Goal: Task Accomplishment & Management: Complete application form

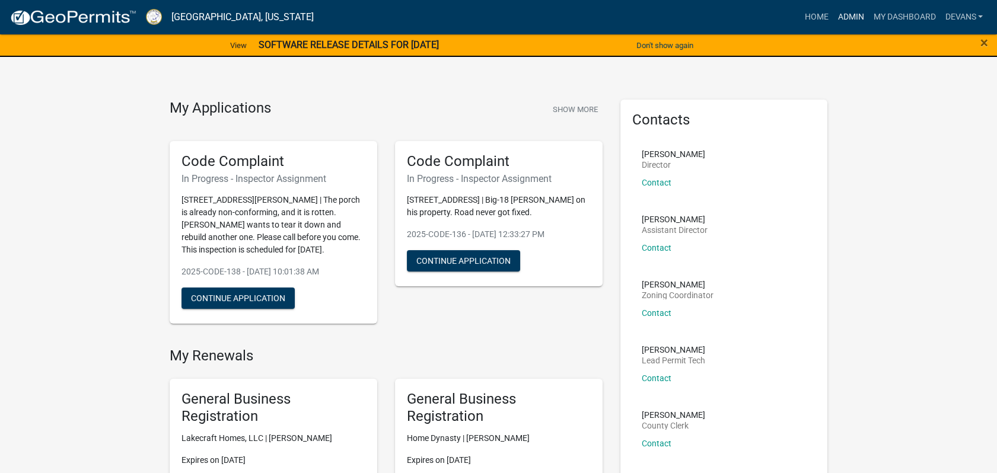
click at [864, 13] on link "Admin" at bounding box center [850, 17] width 36 height 23
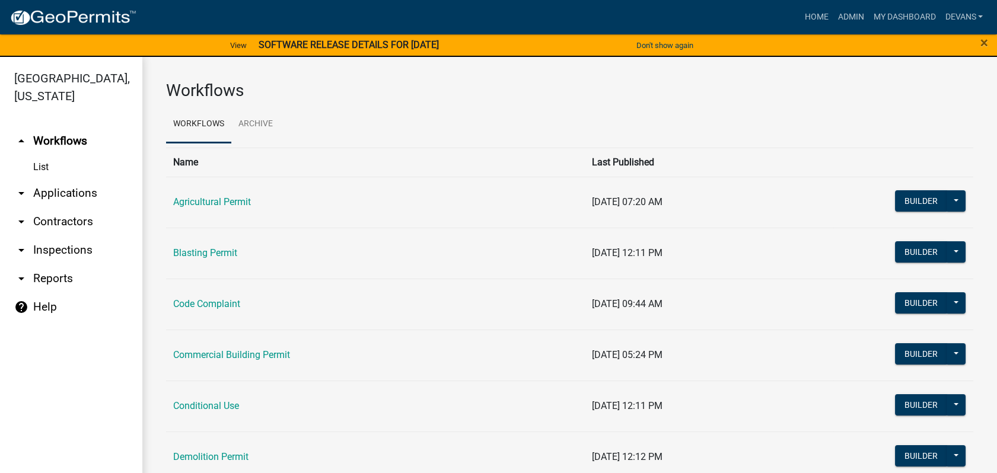
click at [71, 194] on link "arrow_drop_down Applications" at bounding box center [71, 193] width 142 height 28
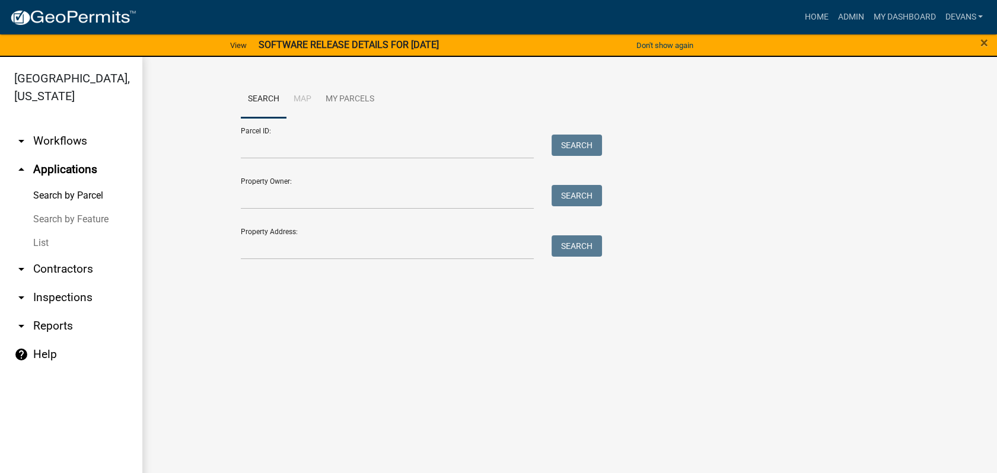
click at [50, 243] on link "List" at bounding box center [71, 243] width 142 height 24
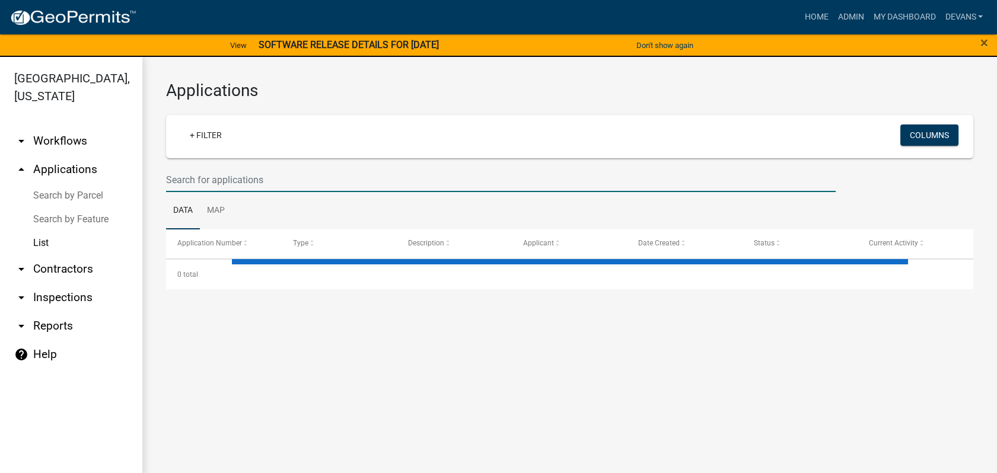
click at [214, 174] on input "text" at bounding box center [500, 180] width 669 height 24
type input "202"
select select "1: 25"
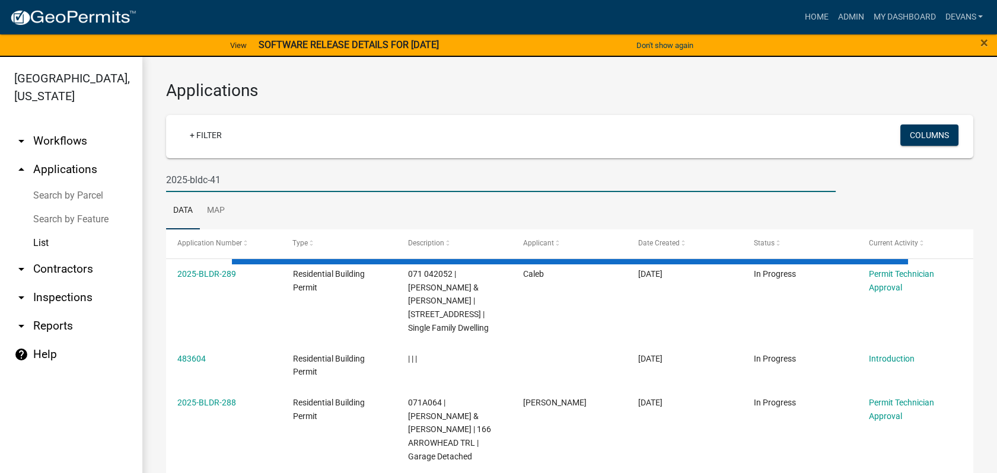
type input "2025-bldc-41"
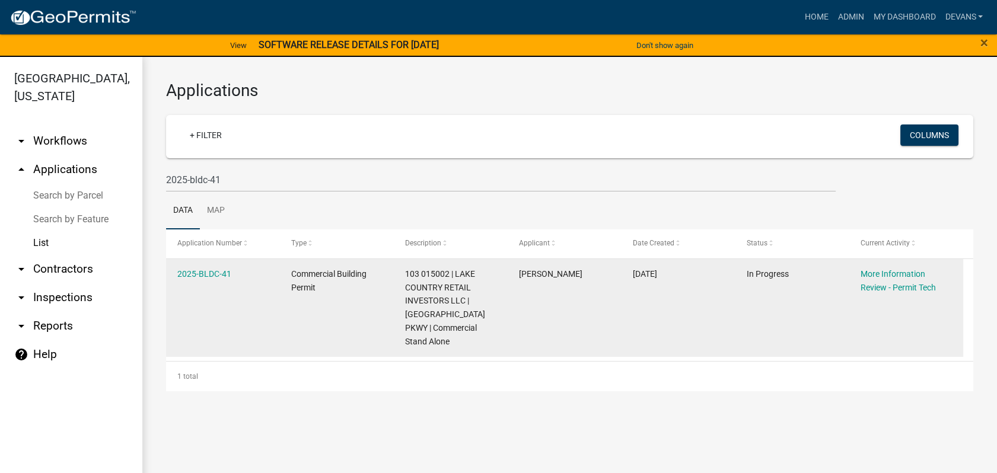
click at [193, 261] on datatable-body-cell "2025-BLDC-41" at bounding box center [223, 308] width 114 height 98
click at [196, 270] on link "2025-BLDC-41" at bounding box center [204, 273] width 54 height 9
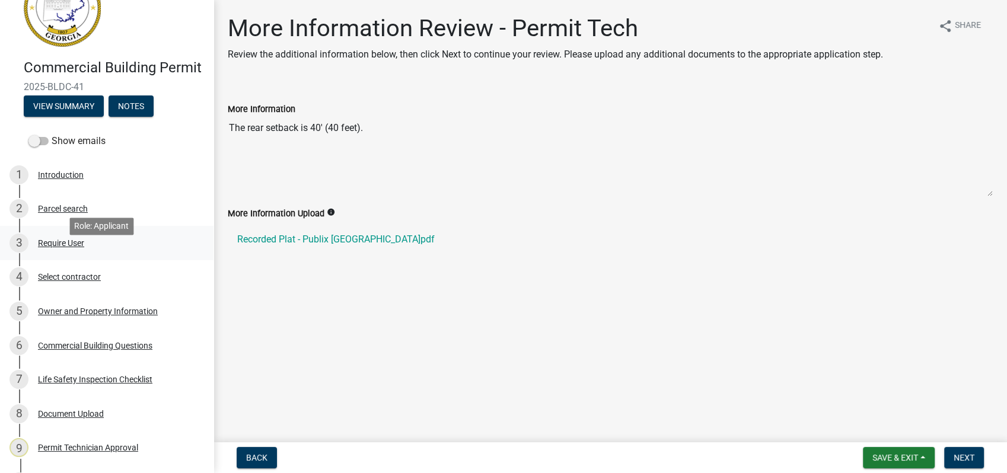
scroll to position [237, 0]
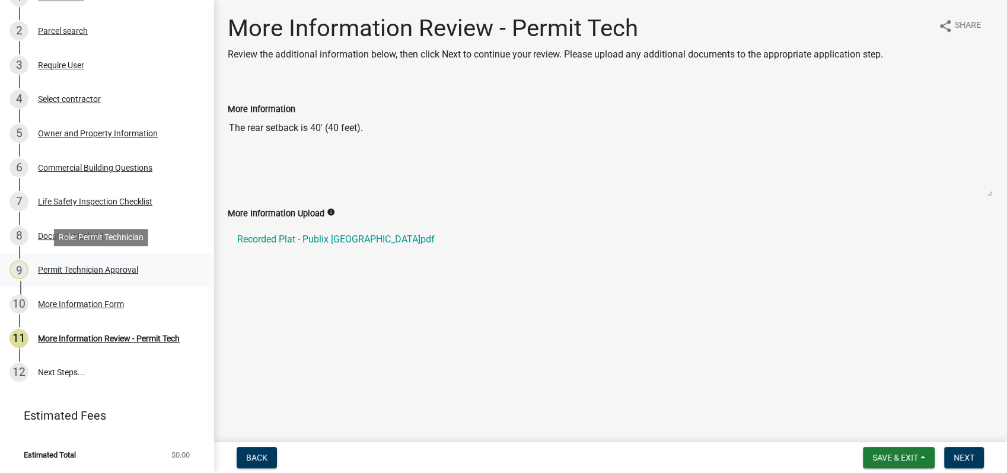
click at [114, 269] on div "Permit Technician Approval" at bounding box center [88, 270] width 100 height 8
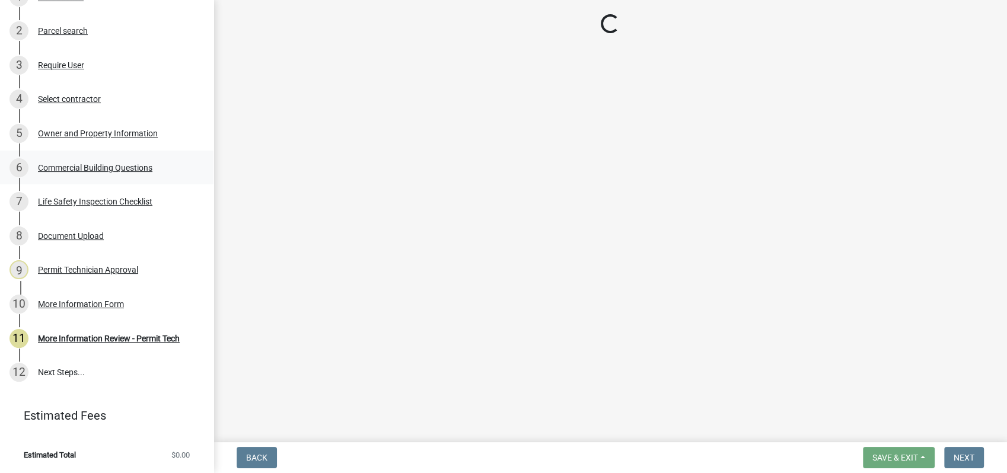
select select "a11fa51f-b34d-496b-ab35-5fd1b53a4648"
select select "83394b22-4a11-496c-8e5c-75ade2e72faf"
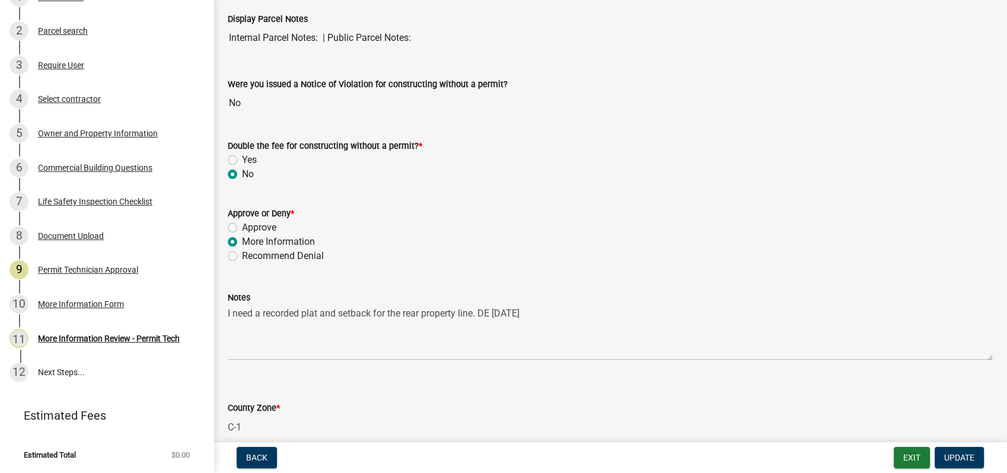
scroll to position [132, 0]
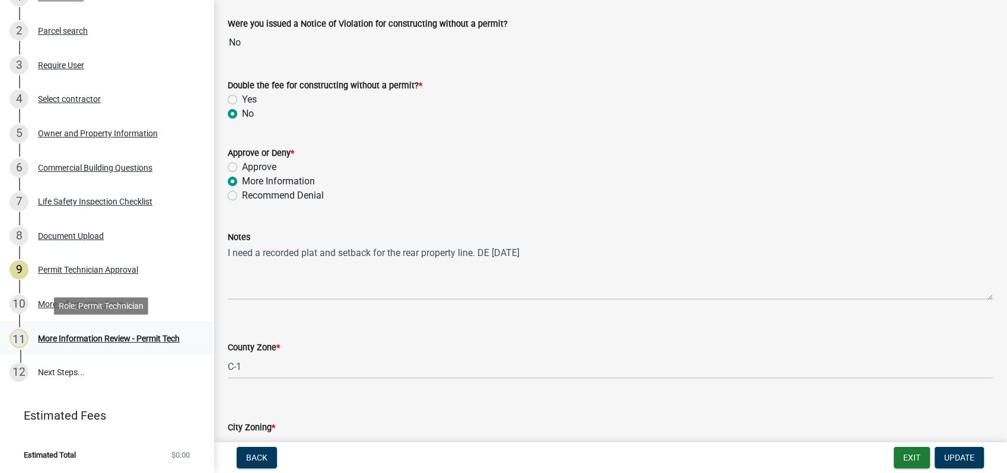
click at [92, 336] on div "More Information Review - Permit Tech" at bounding box center [109, 338] width 142 height 8
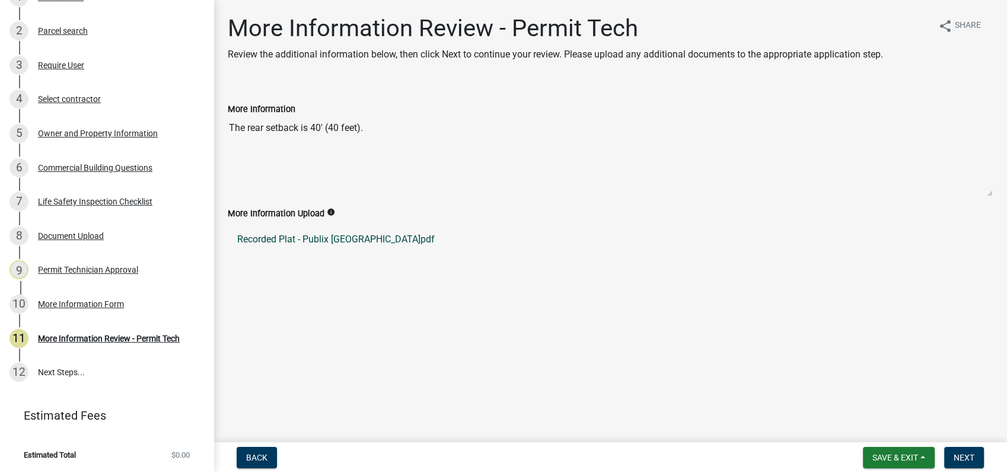
click at [270, 241] on link "Recorded Plat - Publix Putnam County.pdf" at bounding box center [610, 239] width 765 height 28
click at [92, 133] on div "Owner and Property Information" at bounding box center [98, 133] width 120 height 8
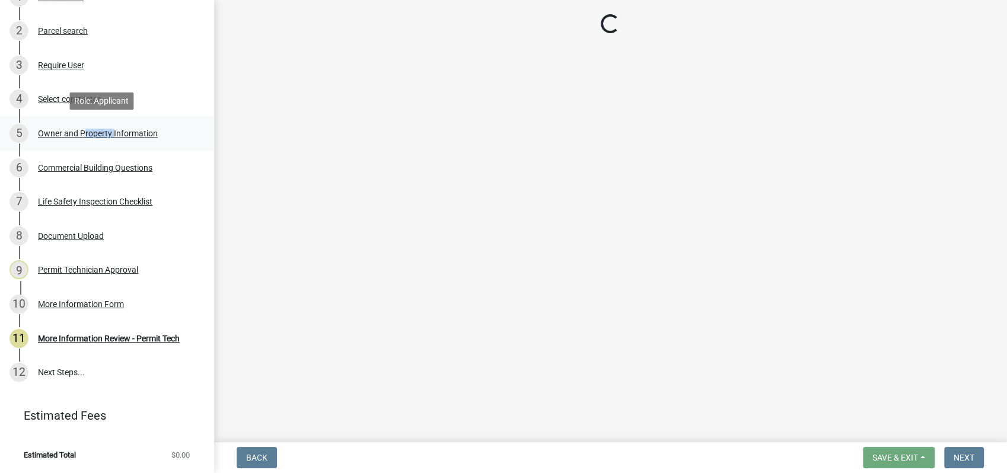
click at [92, 133] on div "Owner and Property Information" at bounding box center [98, 133] width 120 height 8
select select "a11fa51f-b34d-496b-ab35-5fd1b53a4648"
select select "83394b22-4a11-496c-8e5c-75ade2e72faf"
select select "469c5908-2854-42d5-89ed-bee7fc26529e"
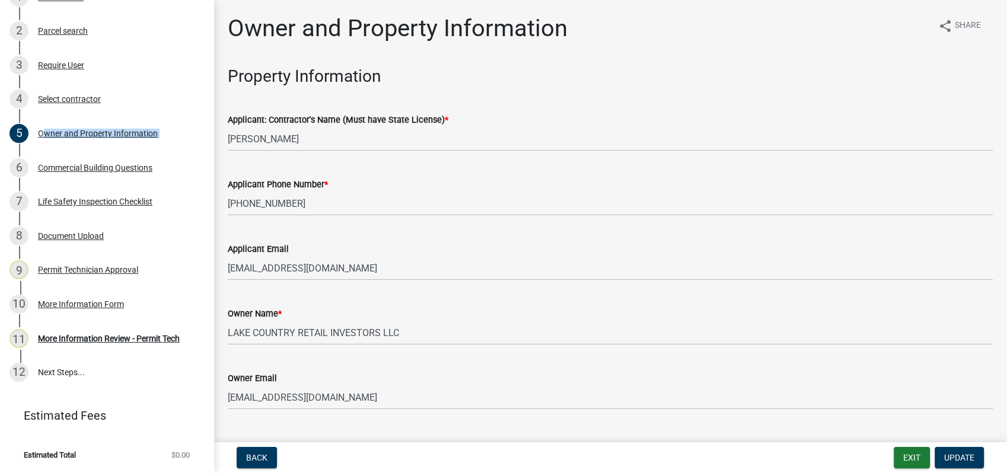
select select "a11fa51f-b34d-496b-ab35-5fd1b53a4648"
select select "83394b22-4a11-496c-8e5c-75ade2e72faf"
select select "469c5908-2854-42d5-89ed-bee7fc26529e"
select select "a11fa51f-b34d-496b-ab35-5fd1b53a4648"
select select "83394b22-4a11-496c-8e5c-75ade2e72faf"
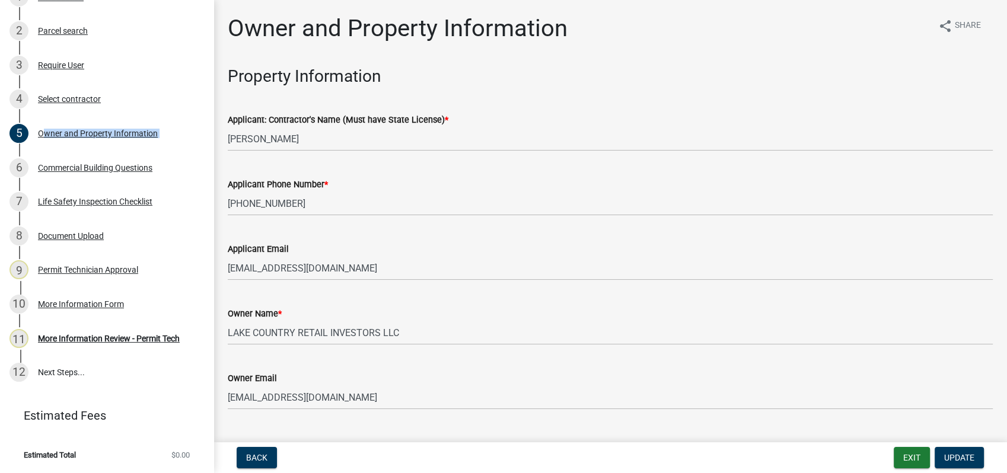
select select "469c5908-2854-42d5-89ed-bee7fc26529e"
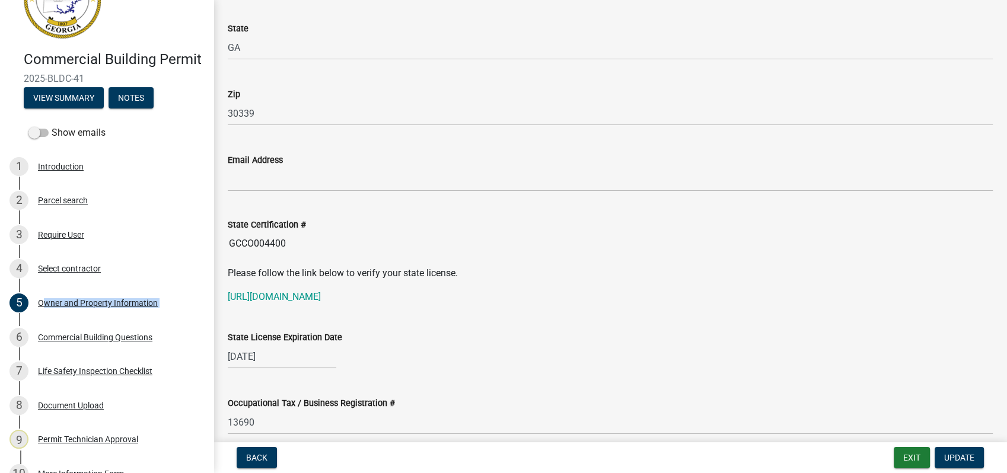
scroll to position [39, 0]
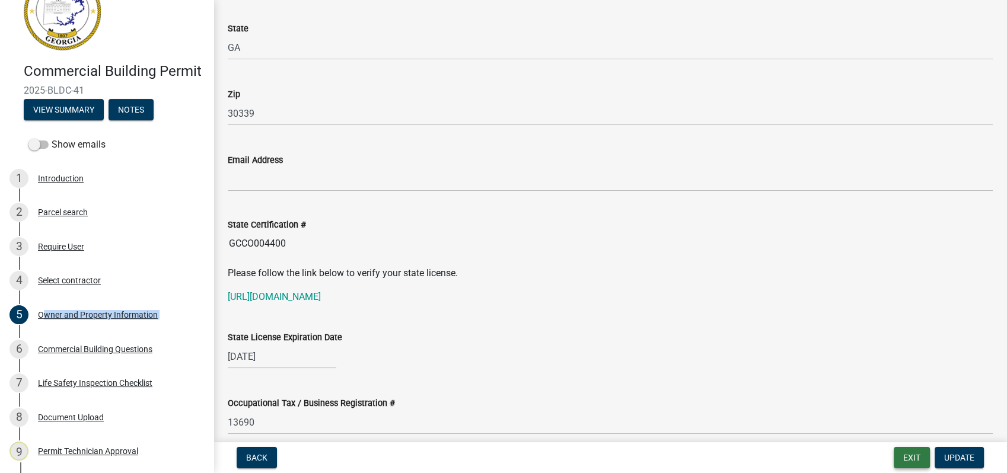
click at [906, 464] on button "Exit" at bounding box center [912, 457] width 36 height 21
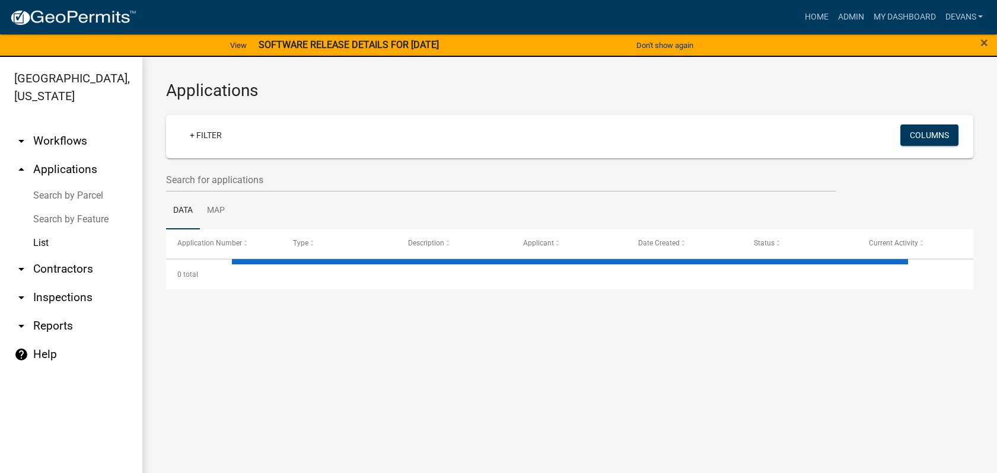
select select "1: 25"
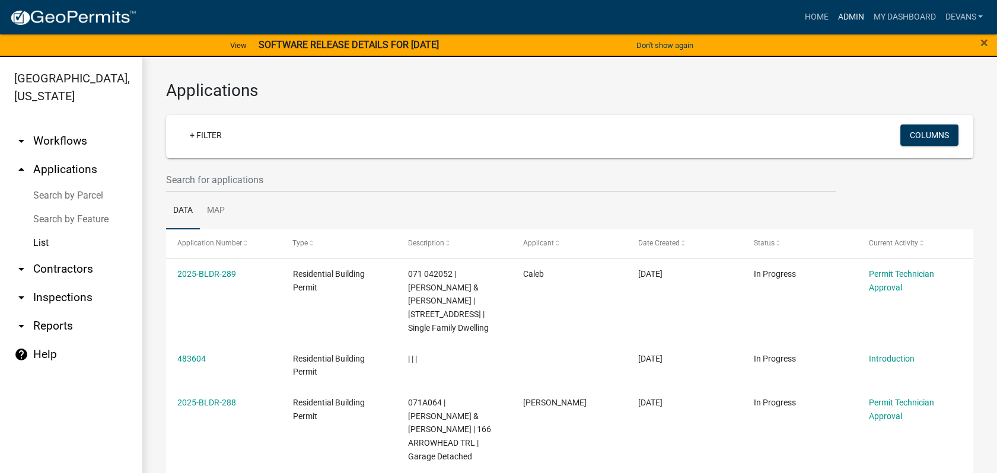
click at [840, 14] on link "Admin" at bounding box center [850, 17] width 36 height 23
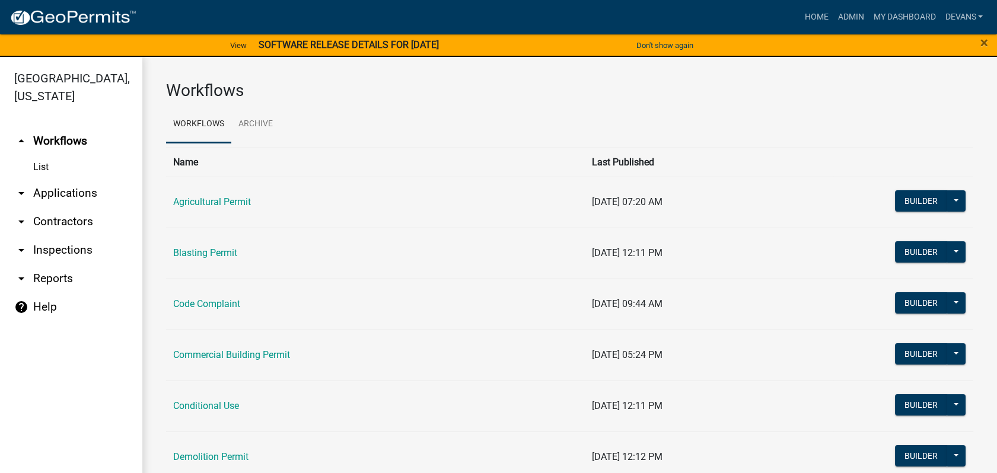
click at [65, 194] on link "arrow_drop_down Applications" at bounding box center [71, 193] width 142 height 28
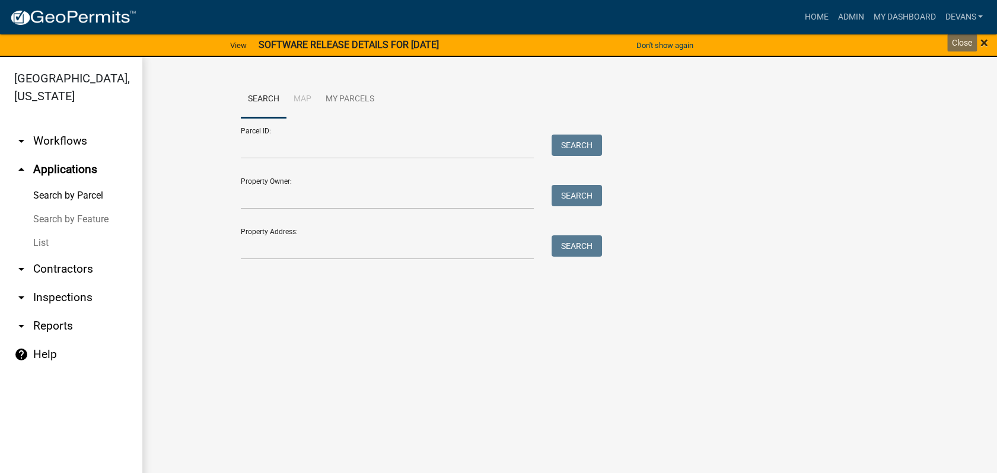
click at [981, 43] on span "×" at bounding box center [984, 42] width 8 height 17
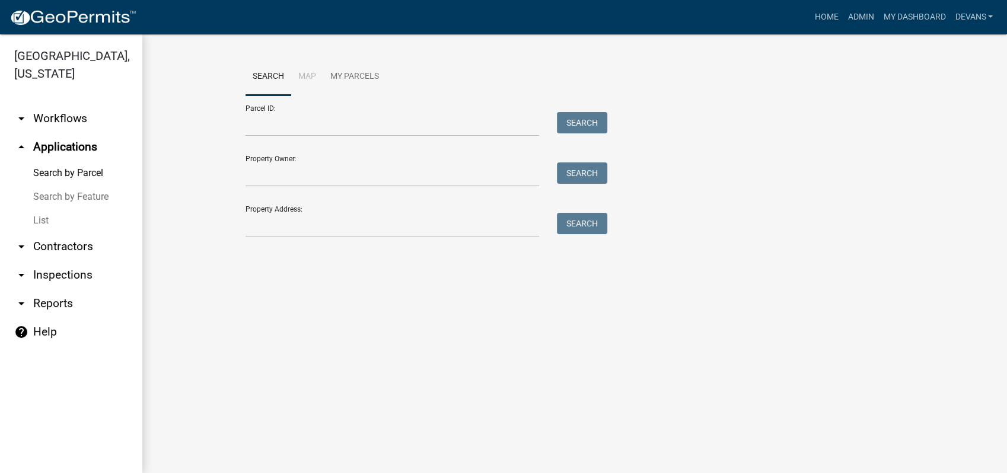
click at [30, 222] on link "List" at bounding box center [71, 221] width 142 height 24
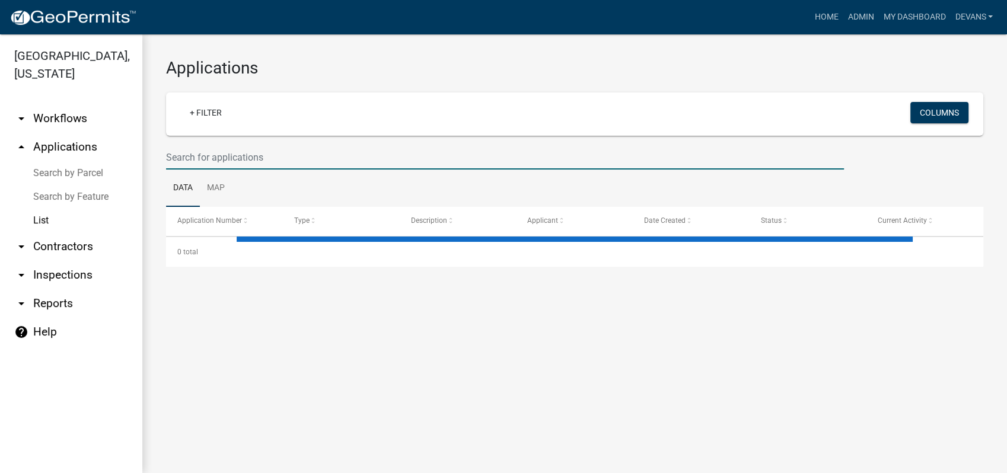
click at [181, 158] on input "text" at bounding box center [505, 157] width 678 height 24
select select "1: 25"
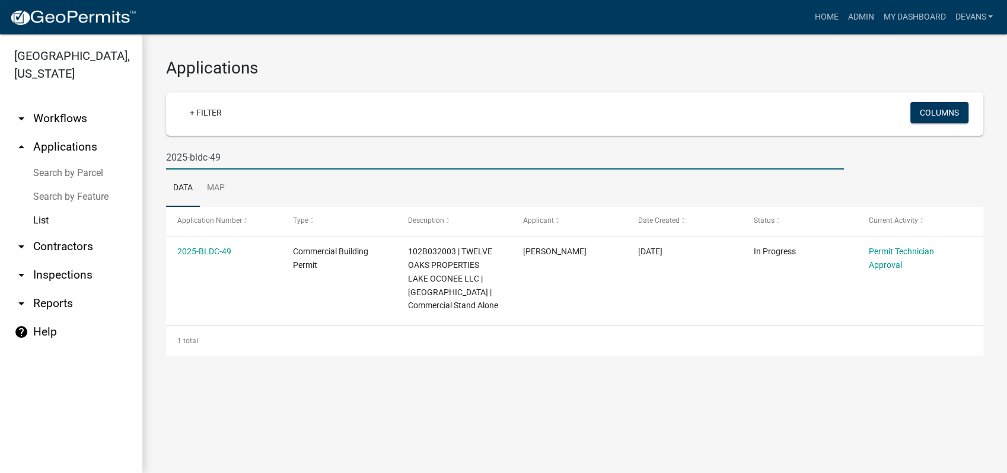
click at [181, 164] on input "2025-bldc-49" at bounding box center [505, 157] width 678 height 24
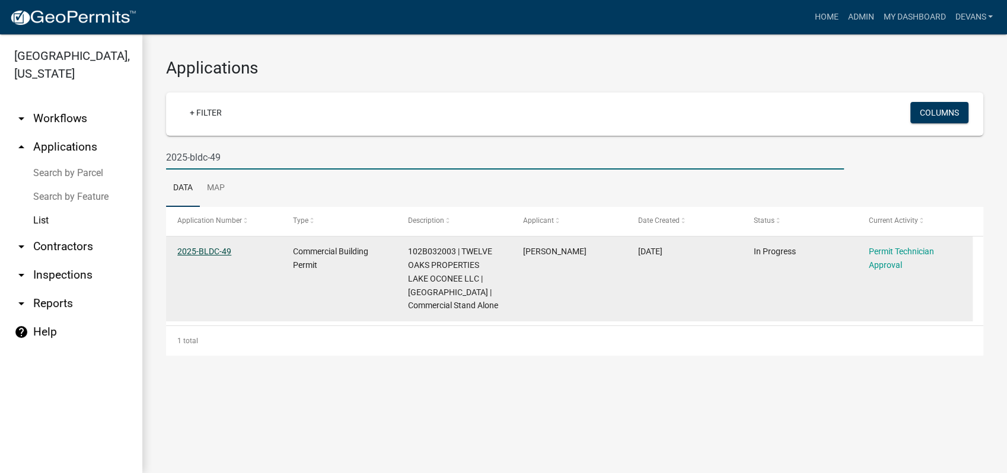
type input "2025-bldc-49"
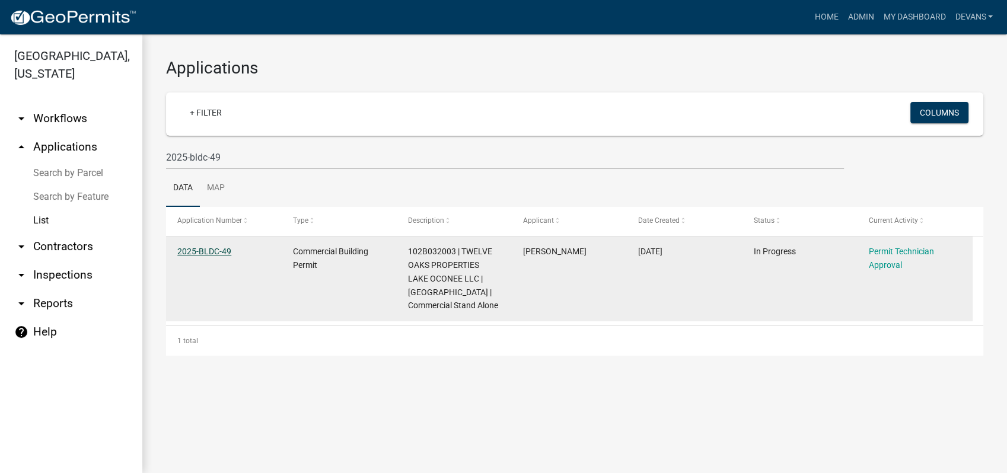
click at [187, 250] on link "2025-BLDC-49" at bounding box center [204, 251] width 54 height 9
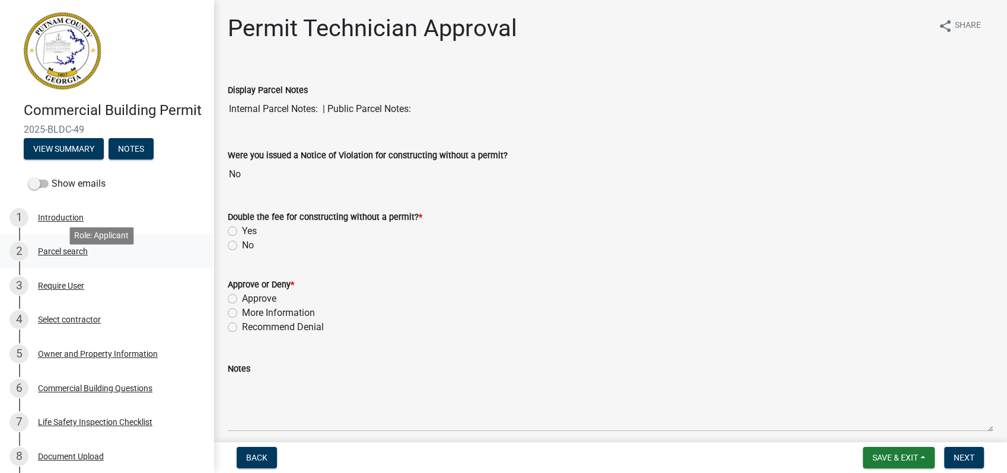
click at [44, 260] on div "2 Parcel search" at bounding box center [101, 251] width 185 height 19
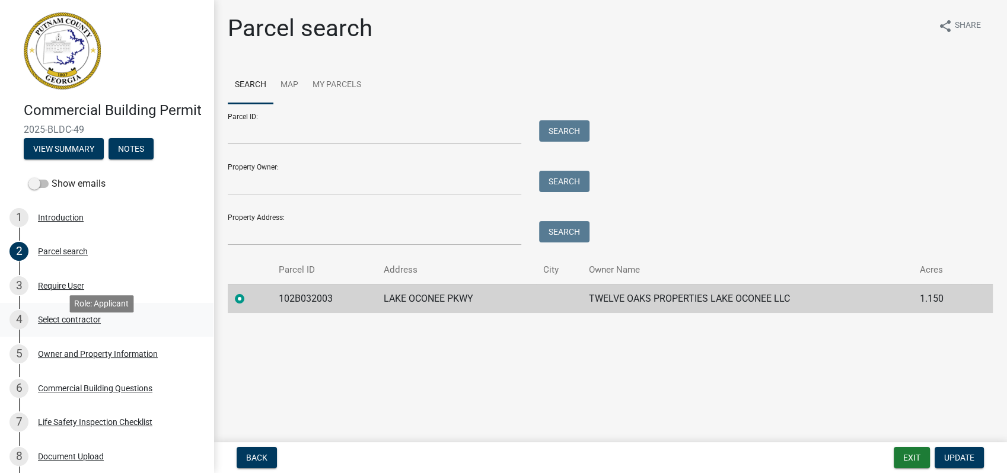
click at [91, 324] on div "Select contractor" at bounding box center [69, 319] width 63 height 8
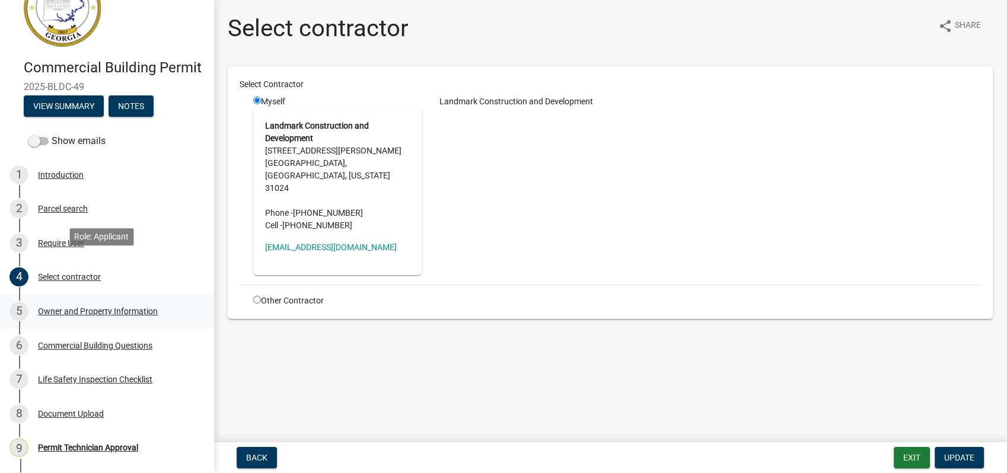
scroll to position [132, 0]
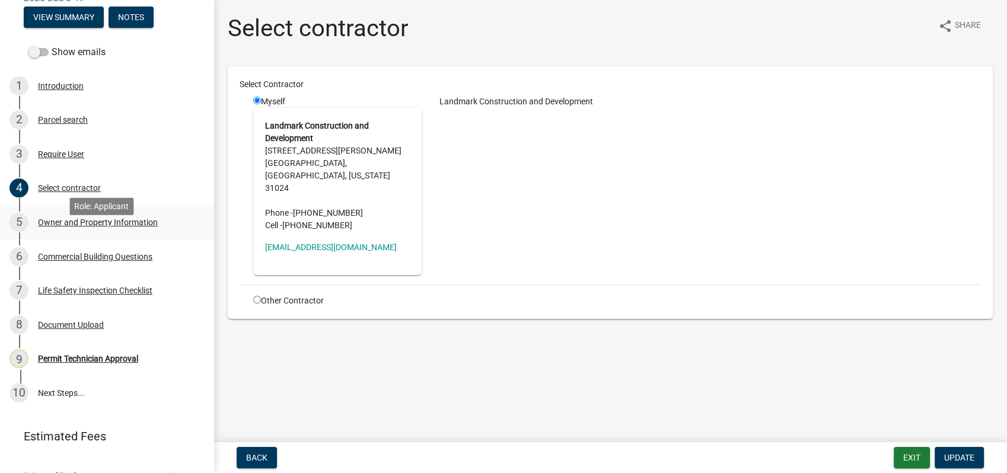
click at [68, 227] on div "Owner and Property Information" at bounding box center [98, 222] width 120 height 8
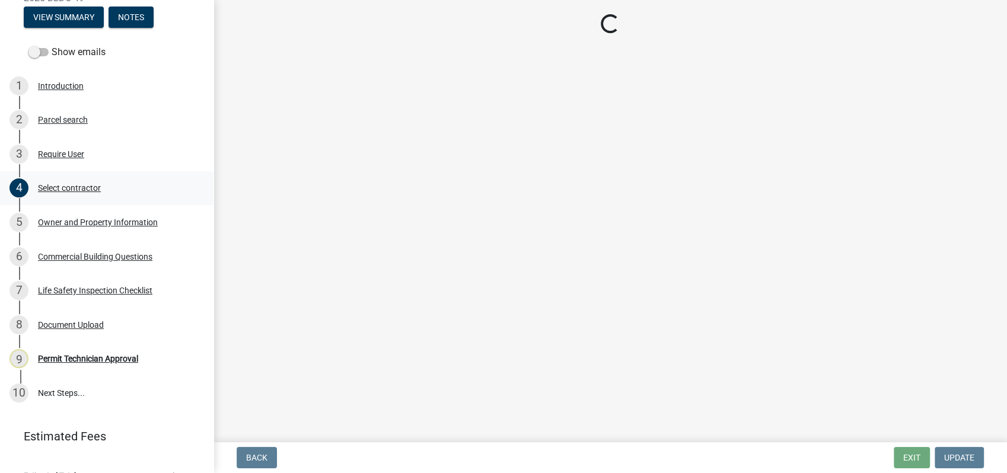
select select "a11fa51f-b34d-496b-ab35-5fd1b53a4648"
select select "469c5908-2854-42d5-89ed-bee7fc26529e"
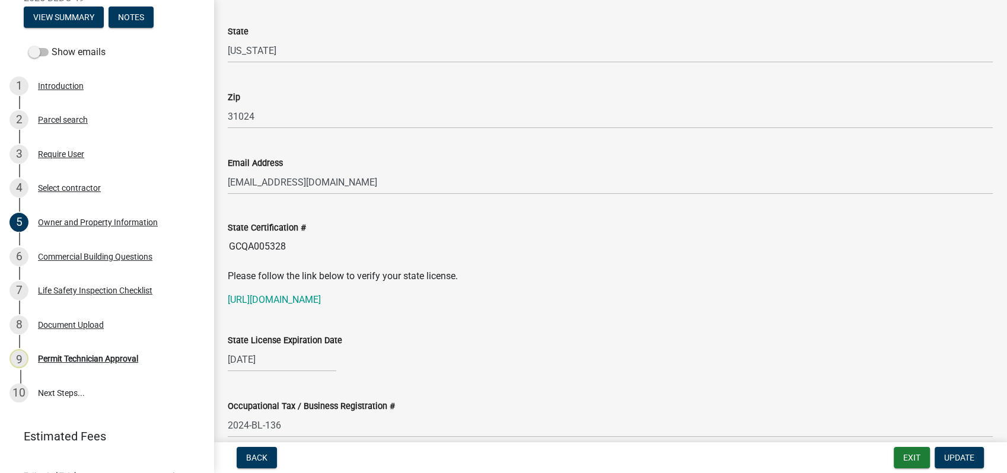
scroll to position [1383, 0]
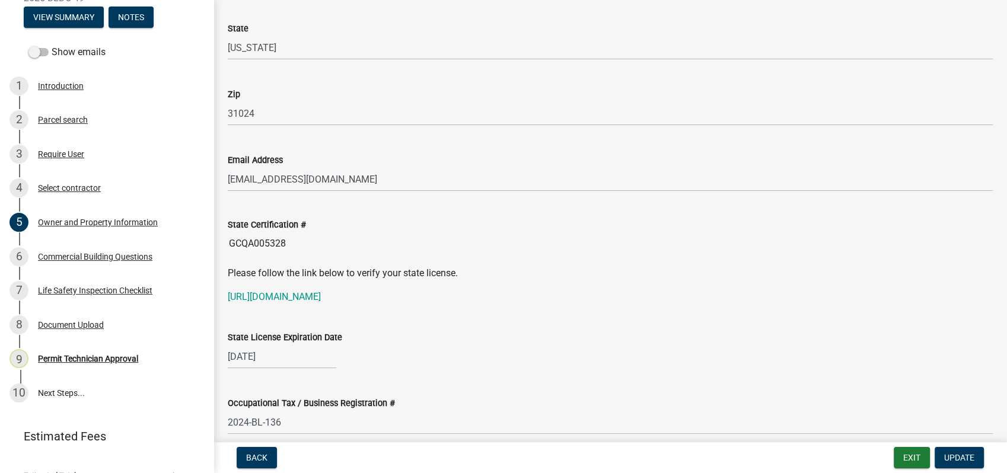
drag, startPoint x: 302, startPoint y: 245, endPoint x: 205, endPoint y: 248, distance: 96.7
click at [205, 248] on div "Commercial Building Permit 2025-BLDC-49 View Summary Notes Show emails 1 Introd…" at bounding box center [503, 236] width 1007 height 473
drag, startPoint x: 205, startPoint y: 248, endPoint x: 245, endPoint y: 240, distance: 40.7
click at [300, 299] on link "https://goals.sos.ga.gov/GASOSOneStop/s/licensee-search" at bounding box center [274, 296] width 93 height 11
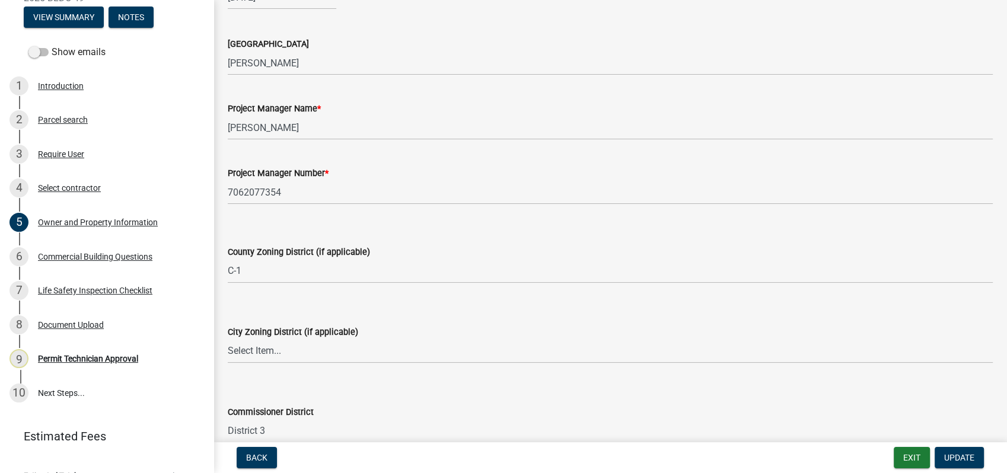
scroll to position [1910, 0]
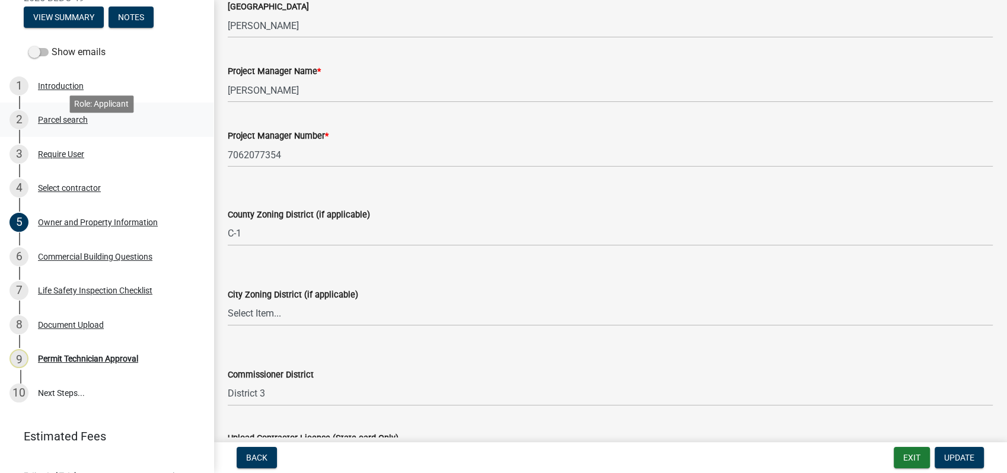
click at [62, 124] on div "Parcel search" at bounding box center [63, 120] width 50 height 8
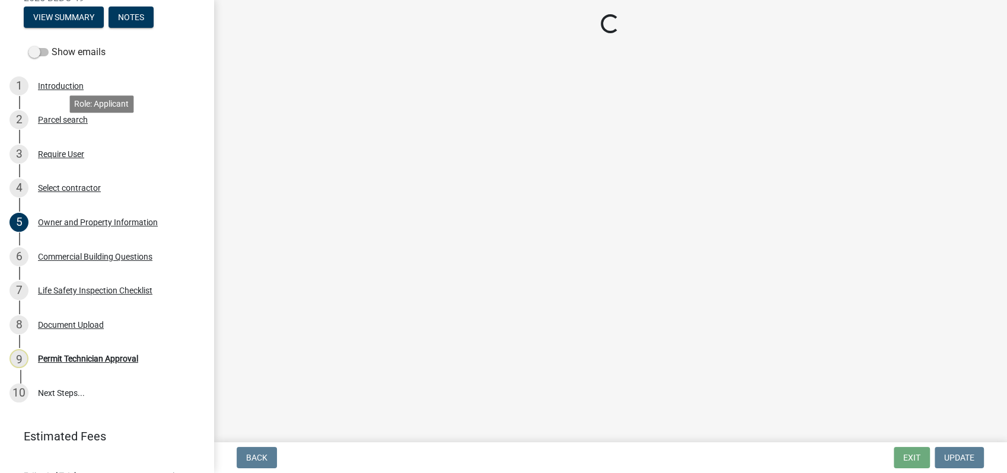
scroll to position [0, 0]
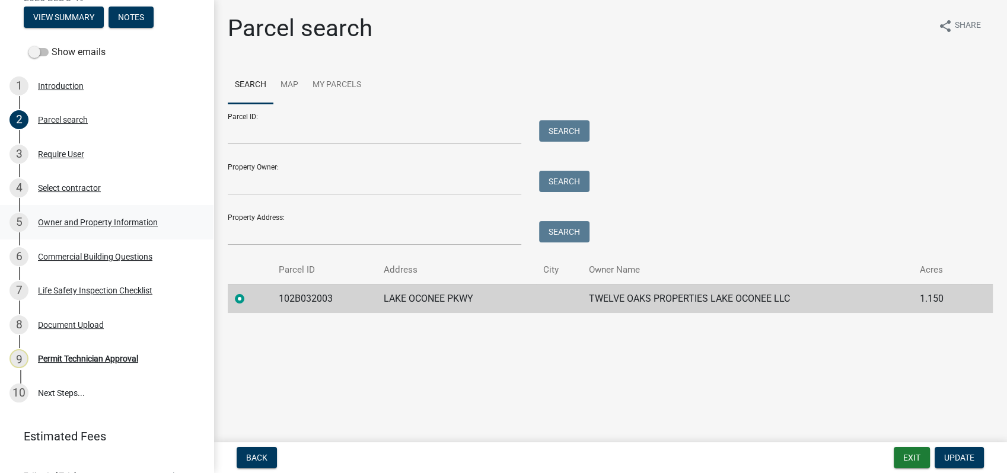
click at [91, 232] on div "5 Owner and Property Information" at bounding box center [101, 222] width 185 height 19
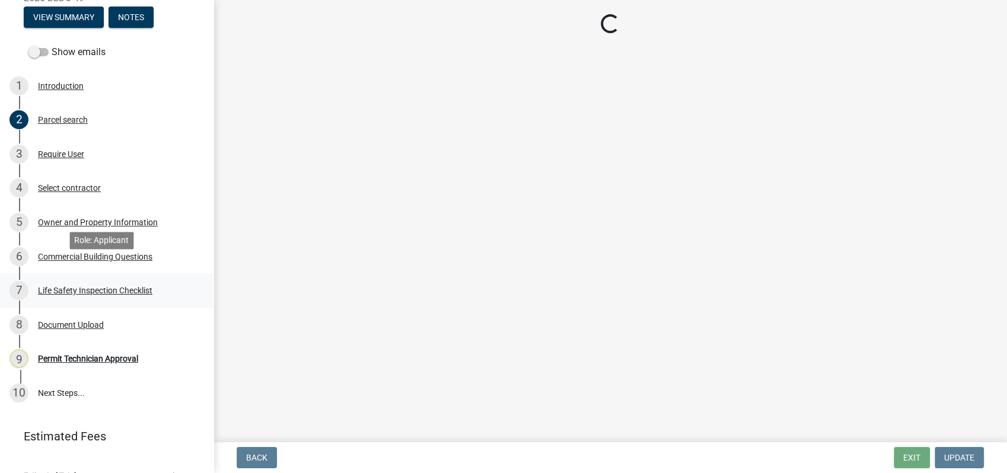
select select "a11fa51f-b34d-496b-ab35-5fd1b53a4648"
select select "469c5908-2854-42d5-89ed-bee7fc26529e"
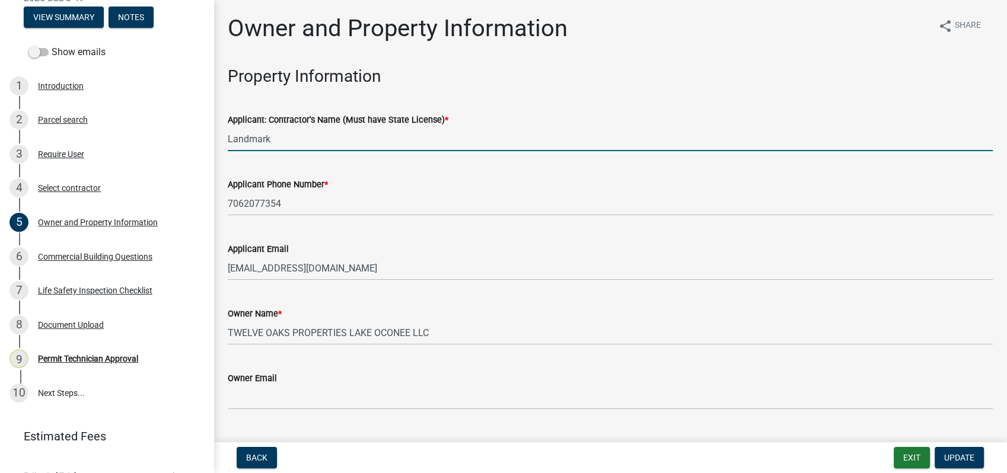
click at [282, 139] on input "Landmark" at bounding box center [610, 139] width 765 height 24
drag, startPoint x: 279, startPoint y: 140, endPoint x: 157, endPoint y: 133, distance: 122.3
click at [176, 138] on div "Commercial Building Permit 2025-BLDC-49 View Summary Notes Show emails 1 Introd…" at bounding box center [503, 236] width 1007 height 473
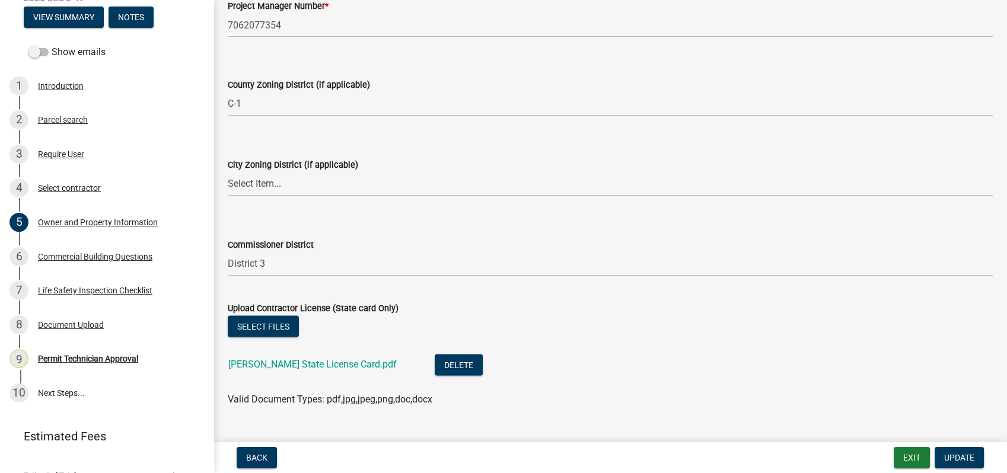
scroll to position [2108, 0]
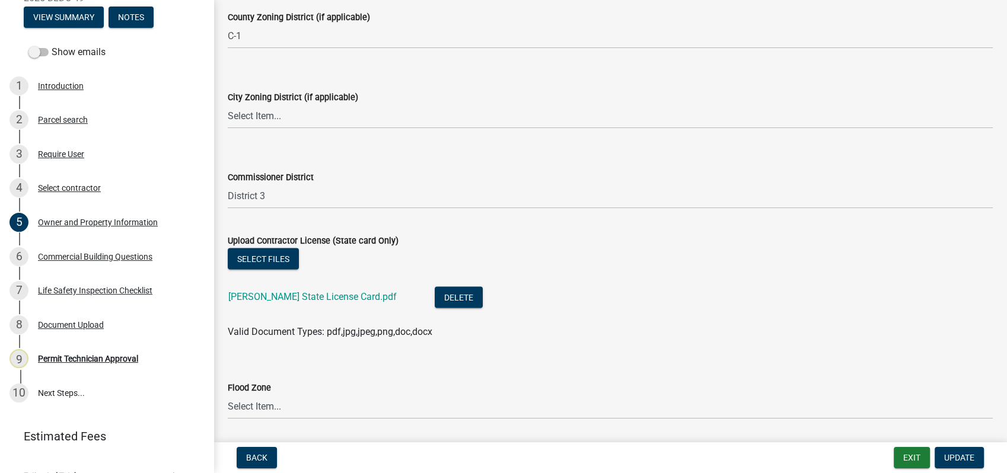
type input "[PERSON_NAME]"
click at [240, 111] on select "Select Item... A-1 A-2 R-1 R-2 R-3 R-4 MHP C-1 C-2 I-1 I-2 DB FH H-P N/A" at bounding box center [610, 116] width 765 height 24
click at [228, 104] on select "Select Item... A-1 A-2 R-1 R-2 R-3 R-4 MHP C-1 C-2 I-1 I-2 DB FH H-P N/A" at bounding box center [610, 116] width 765 height 24
select select "83394b22-4a11-496c-8e5c-75ade2e72faf"
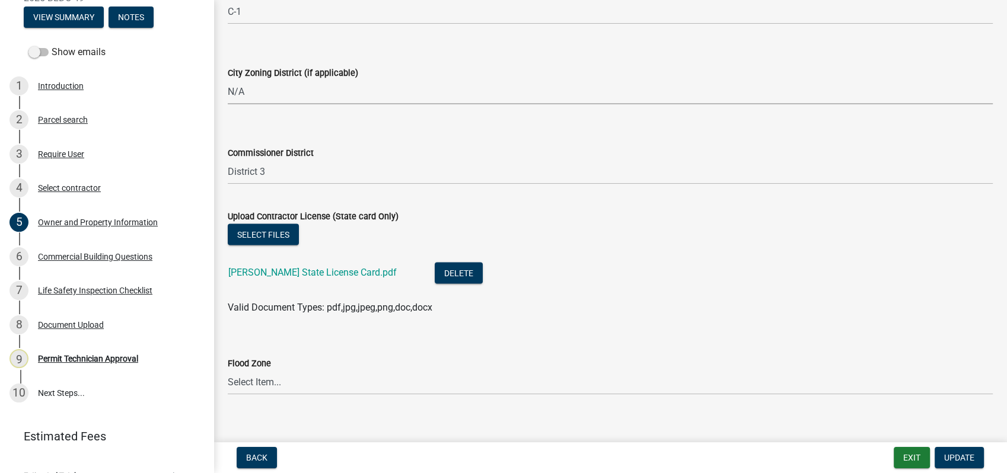
scroll to position [2145, 0]
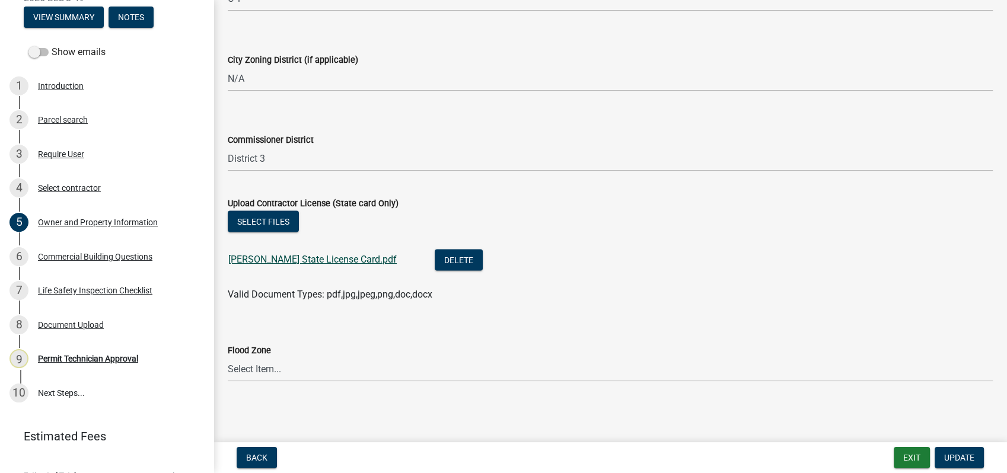
click at [308, 260] on link "Brandon Burgess State License Card.pdf" at bounding box center [312, 259] width 168 height 11
click at [952, 455] on span "Update" at bounding box center [959, 457] width 30 height 9
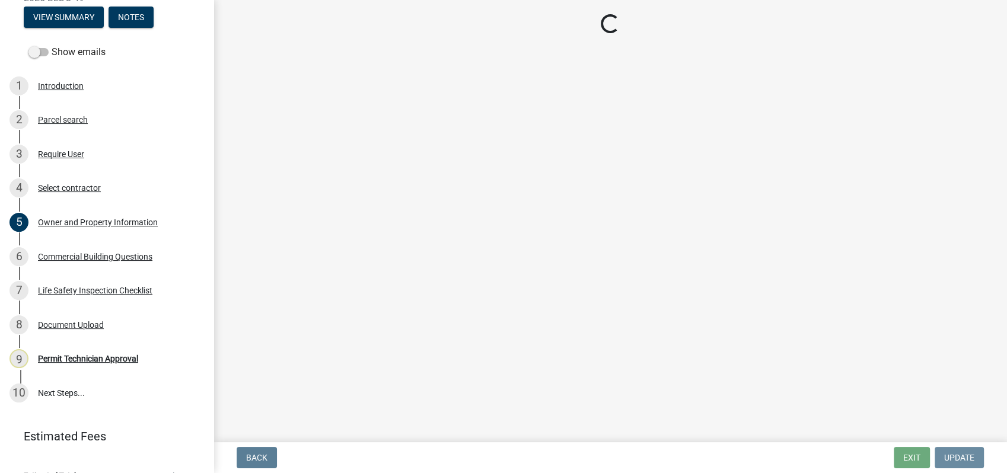
scroll to position [0, 0]
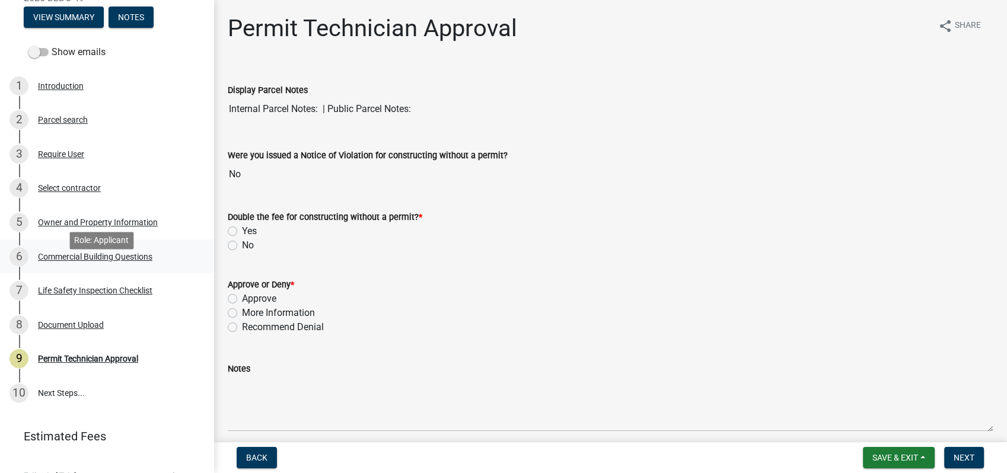
click at [100, 261] on div "Commercial Building Questions" at bounding box center [95, 257] width 114 height 8
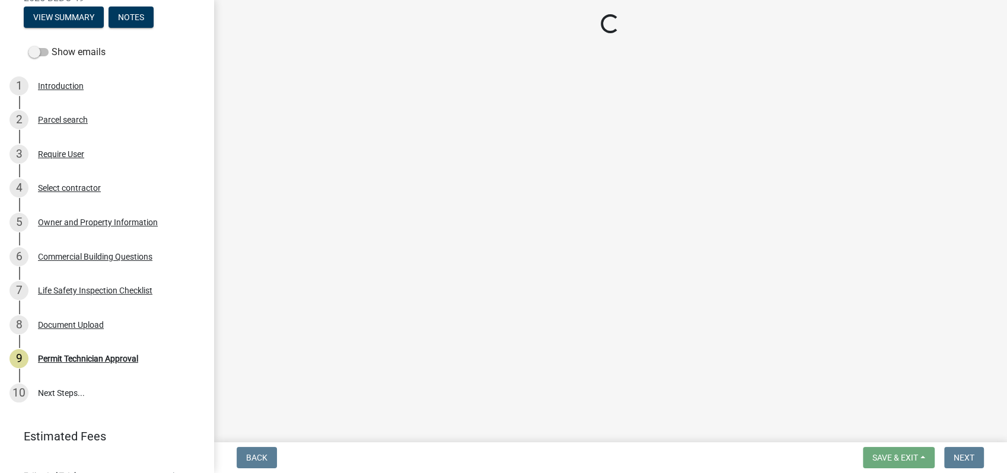
select select "a2980a8e-1e7c-4bd1-9958-7ae80455de28"
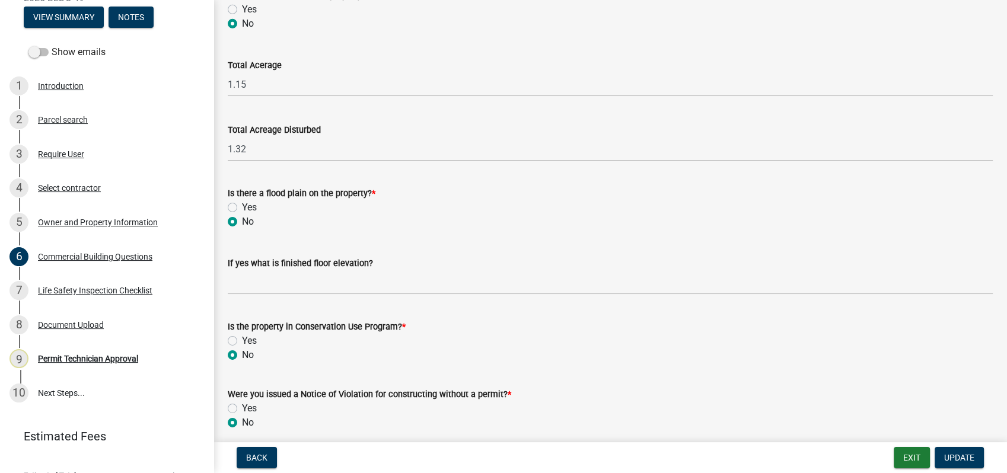
scroll to position [3935, 0]
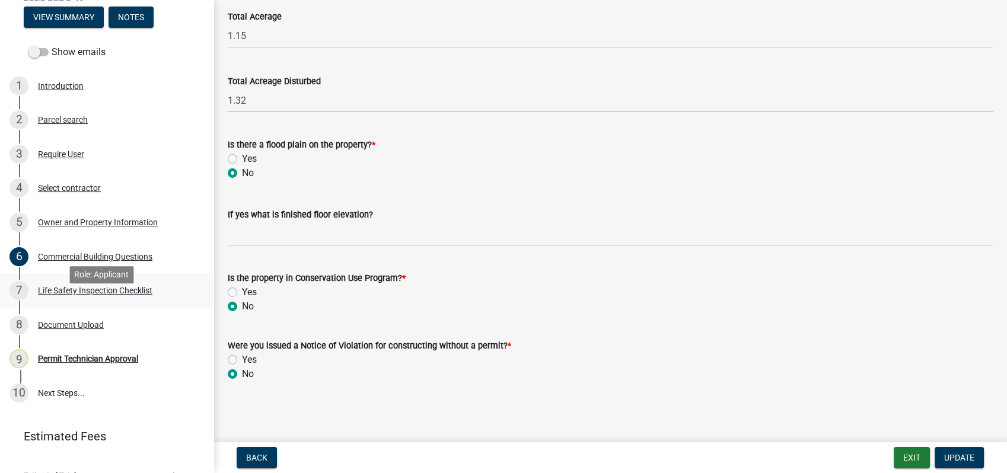
click at [119, 299] on div "7 Life Safety Inspection Checklist" at bounding box center [101, 290] width 185 height 19
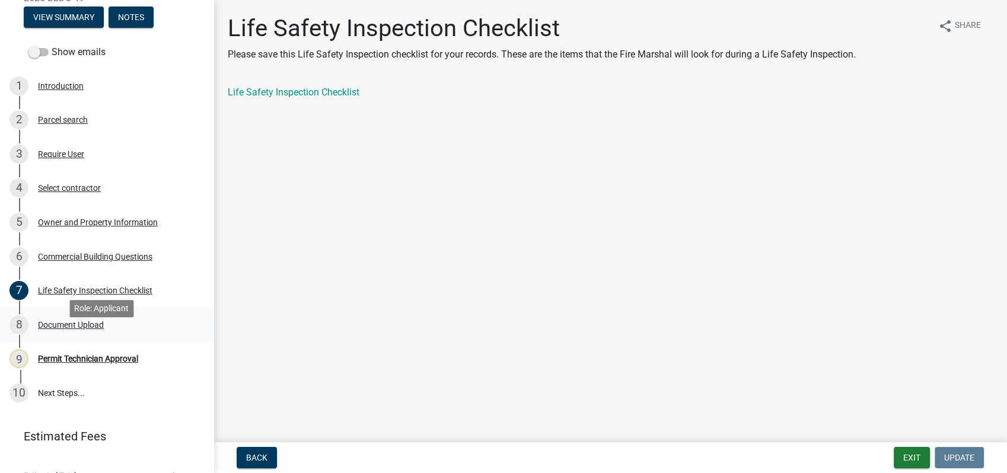
click at [85, 329] on div "Document Upload" at bounding box center [71, 325] width 66 height 8
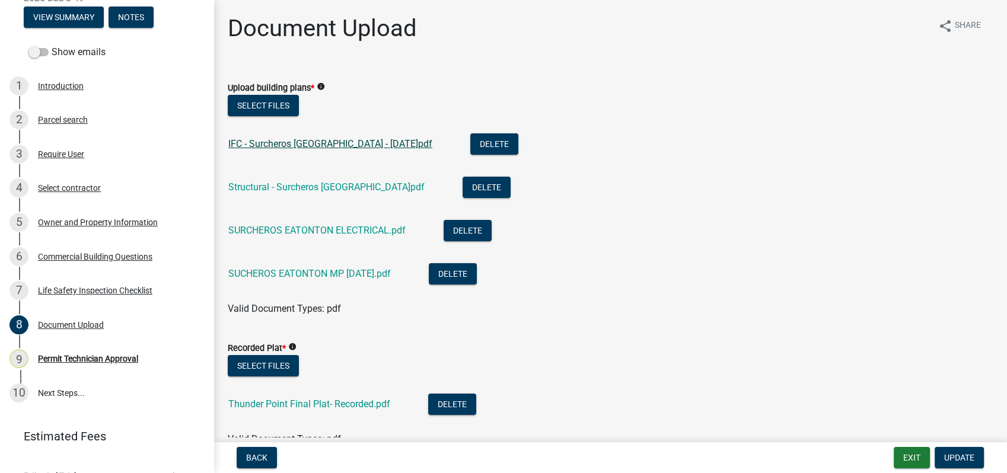
click at [261, 141] on link "IFC - Surcheros Greensboro - 2025.03.27.pdf" at bounding box center [330, 143] width 204 height 11
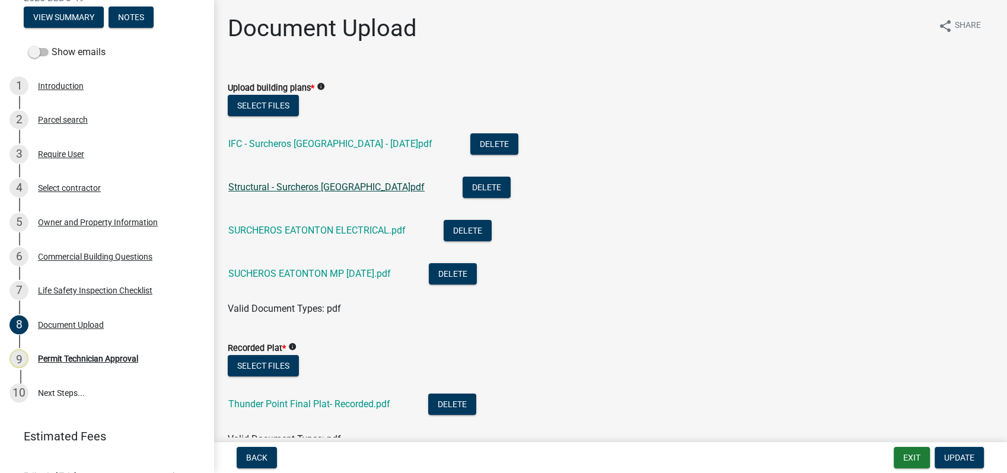
click at [316, 185] on link "Structural - Surcheros Greensboro.pdf" at bounding box center [326, 186] width 196 height 11
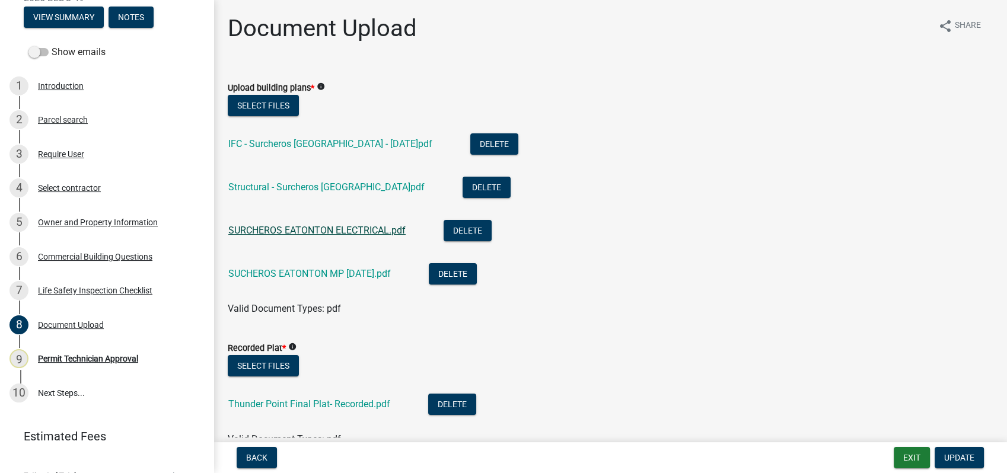
click at [314, 228] on link "SURCHEROS EATONTON ELECTRICAL.pdf" at bounding box center [316, 230] width 177 height 11
click at [285, 276] on link "SUCHEROS EATONTON MP 9-17-25.pdf" at bounding box center [309, 273] width 162 height 11
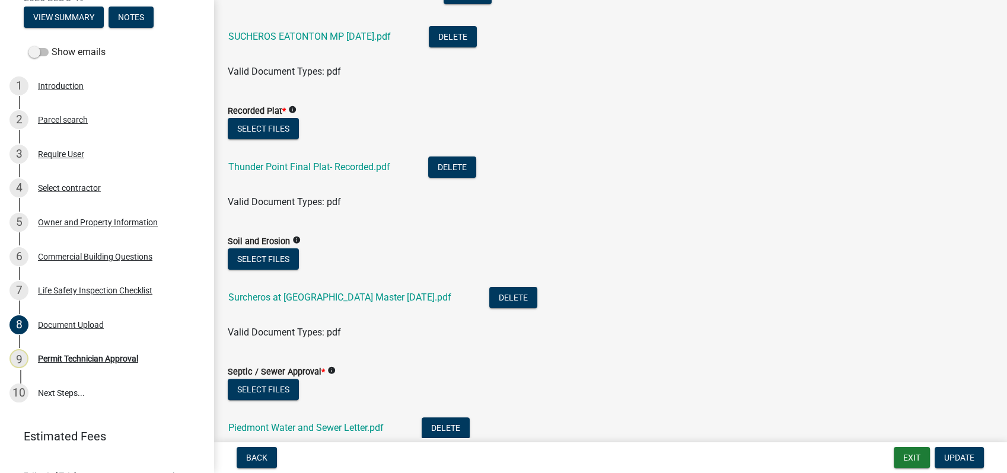
scroll to position [263, 0]
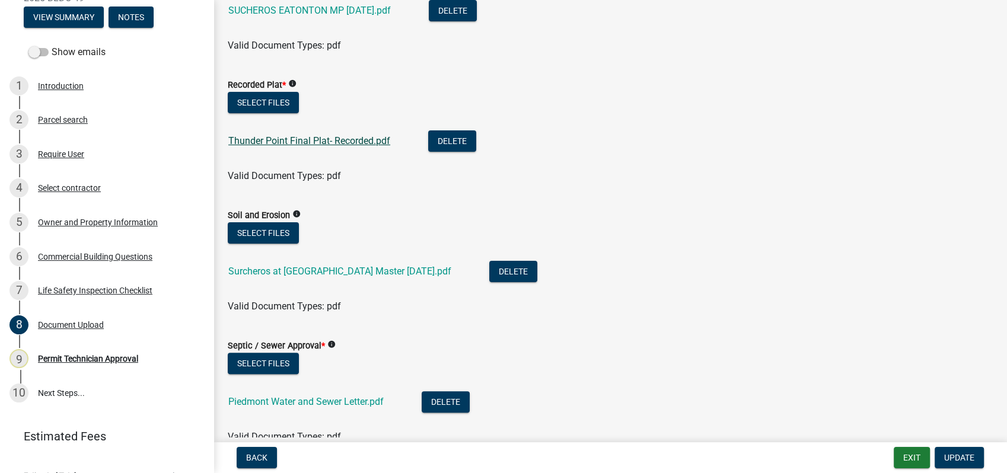
click at [270, 142] on link "Thunder Point Final Plat- Recorded.pdf" at bounding box center [309, 140] width 162 height 11
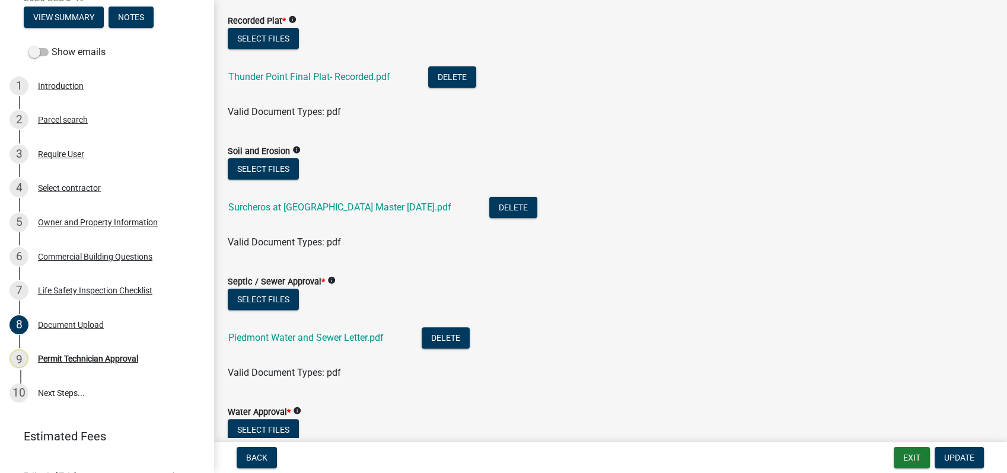
scroll to position [329, 0]
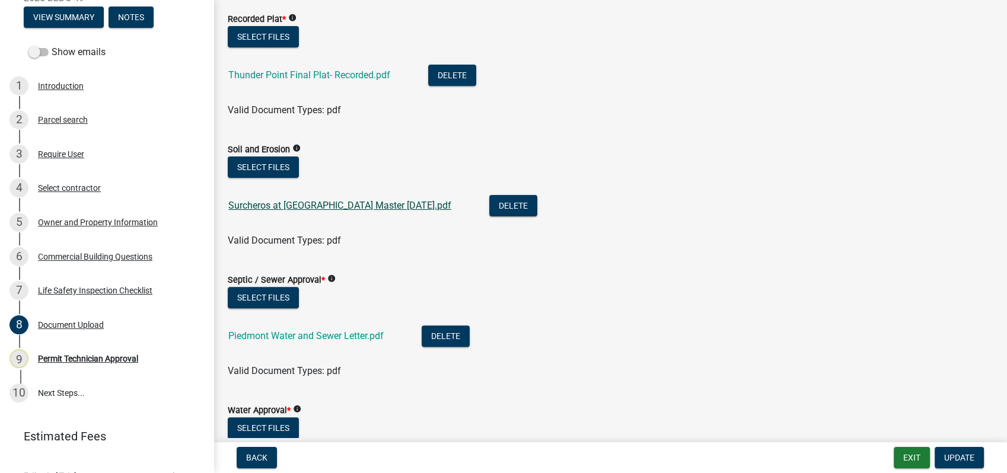
click at [283, 208] on link "Surcheros at Thunder Point Master 9.12.25.pdf" at bounding box center [339, 205] width 223 height 11
click at [117, 227] on div "Owner and Property Information" at bounding box center [98, 222] width 120 height 8
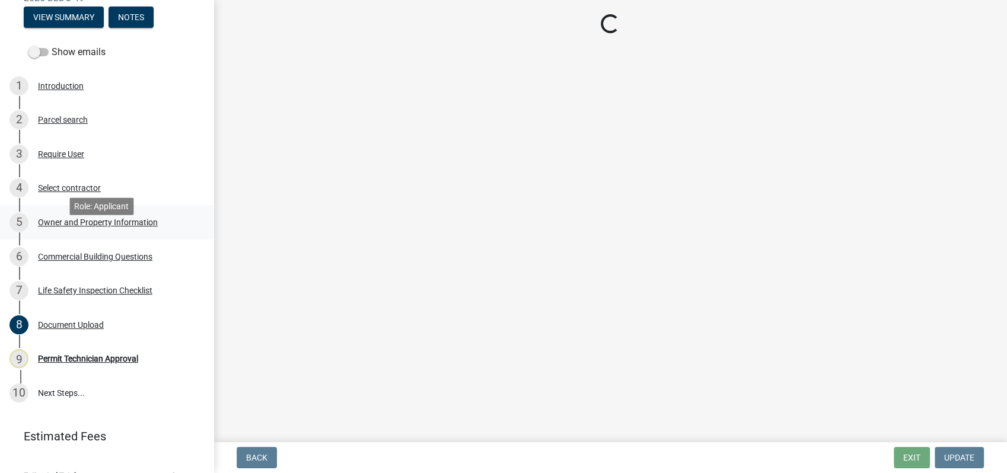
scroll to position [0, 0]
select select "a11fa51f-b34d-496b-ab35-5fd1b53a4648"
select select "83394b22-4a11-496c-8e5c-75ade2e72faf"
select select "469c5908-2854-42d5-89ed-bee7fc26529e"
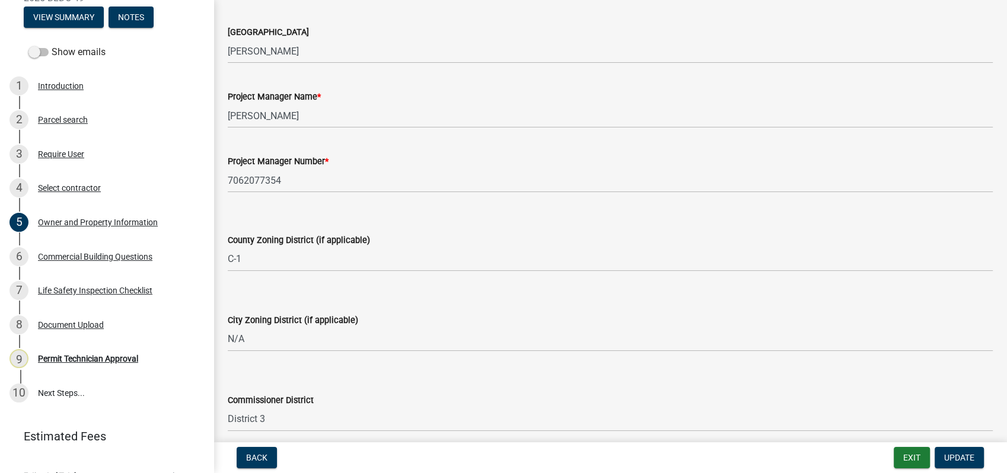
scroll to position [1882, 0]
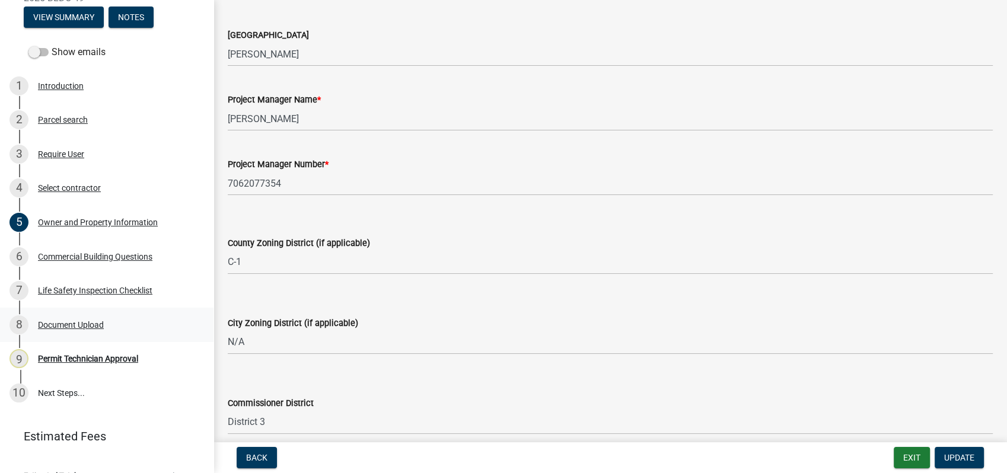
click at [73, 329] on div "Document Upload" at bounding box center [71, 325] width 66 height 8
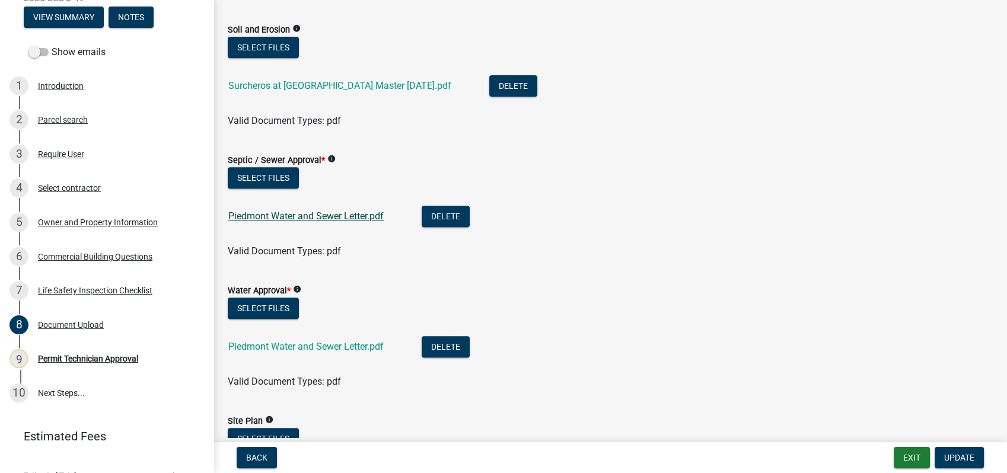
scroll to position [263, 0]
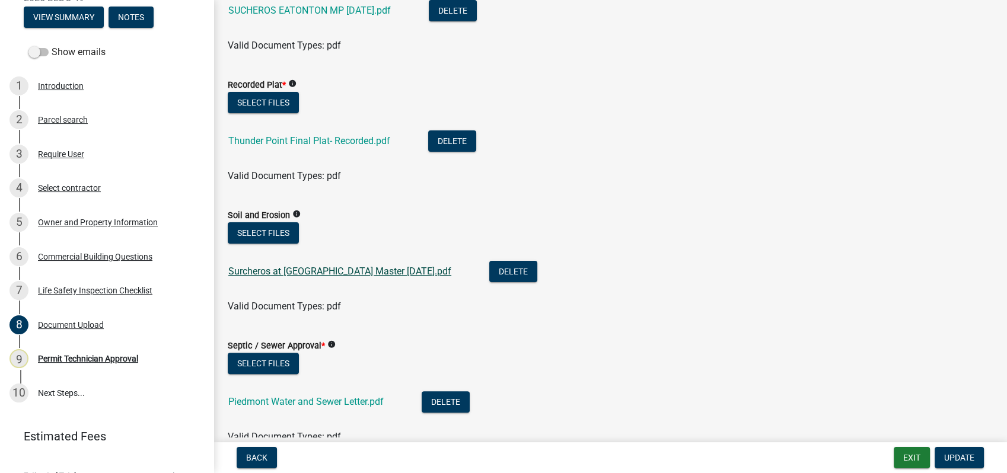
click at [302, 267] on link "Surcheros at Thunder Point Master 9.12.25.pdf" at bounding box center [339, 271] width 223 height 11
click at [286, 140] on link "Thunder Point Final Plat- Recorded.pdf" at bounding box center [309, 140] width 162 height 11
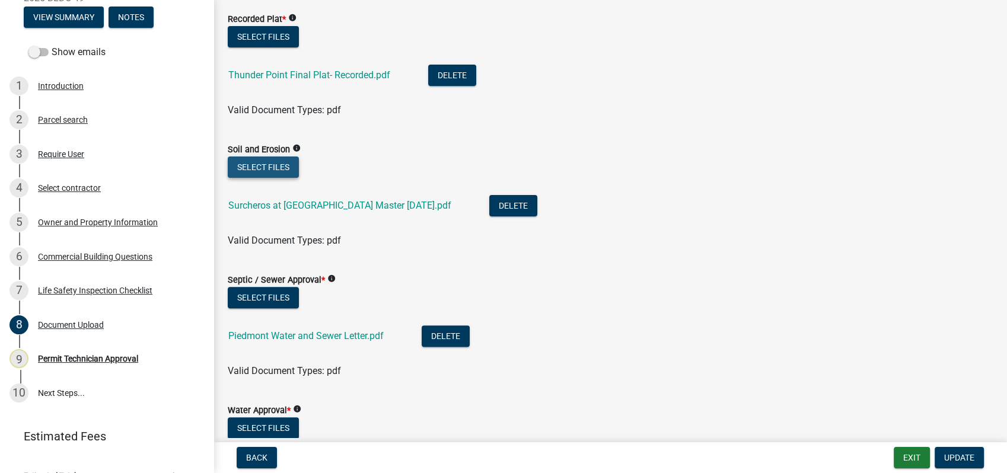
click at [277, 161] on button "Select files" at bounding box center [263, 167] width 71 height 21
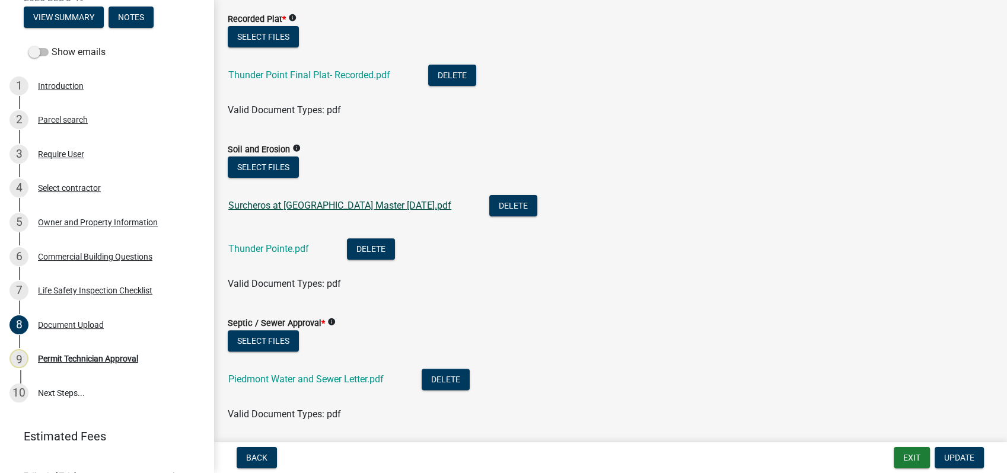
click at [397, 206] on link "Surcheros at Thunder Point Master 9.12.25.pdf" at bounding box center [339, 205] width 223 height 11
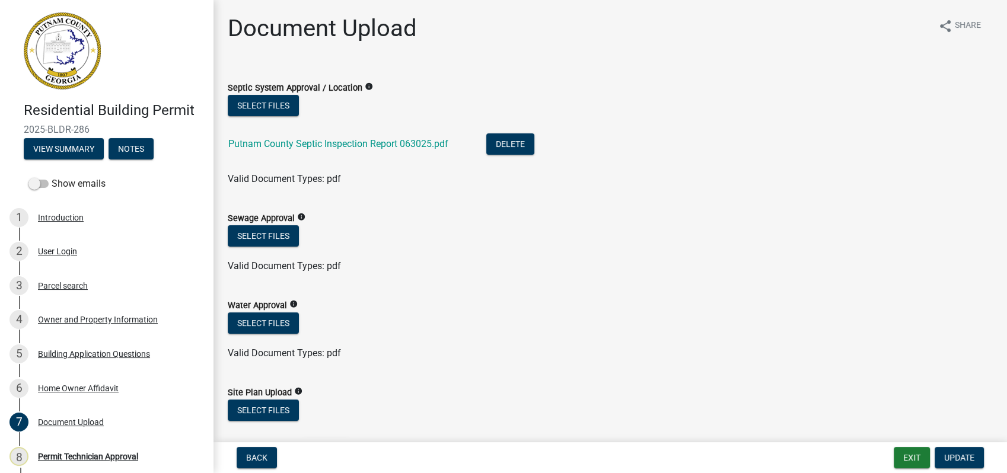
scroll to position [659, 0]
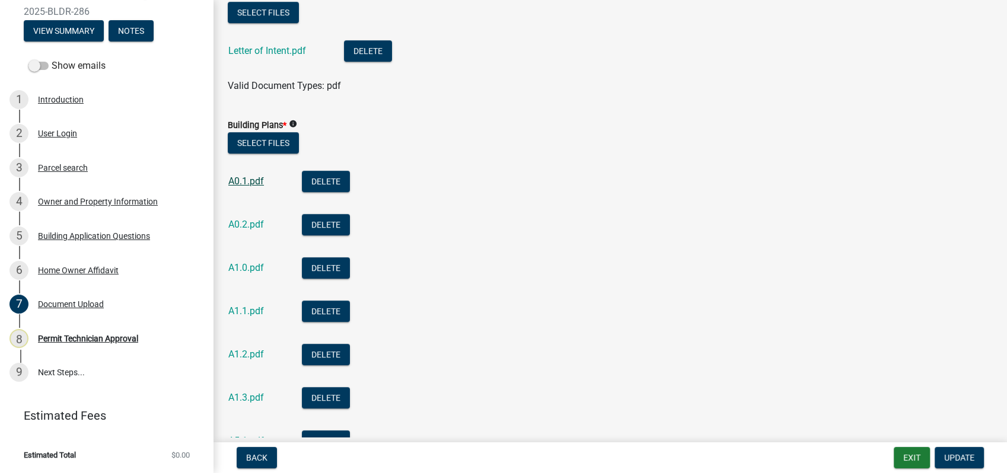
click at [241, 177] on link "A0.1.pdf" at bounding box center [246, 181] width 36 height 11
click at [76, 168] on div "Parcel search" at bounding box center [63, 168] width 50 height 8
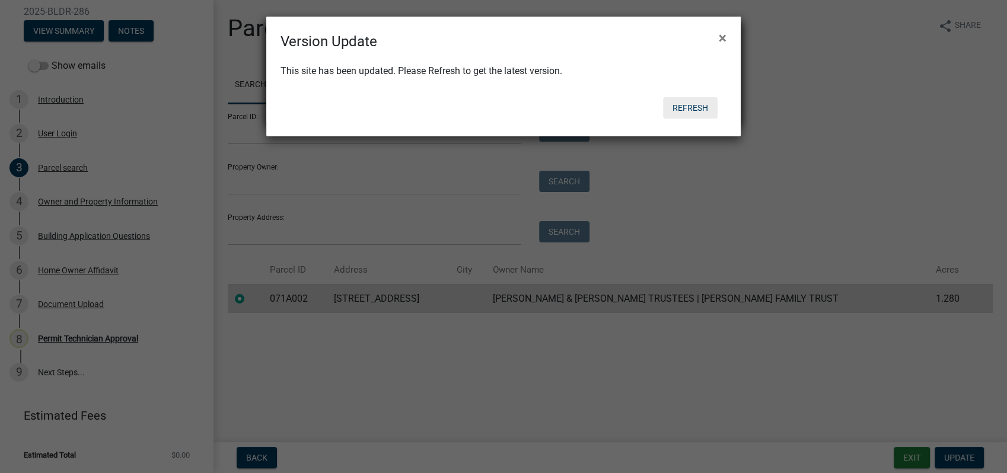
click at [685, 101] on button "Refresh" at bounding box center [690, 107] width 55 height 21
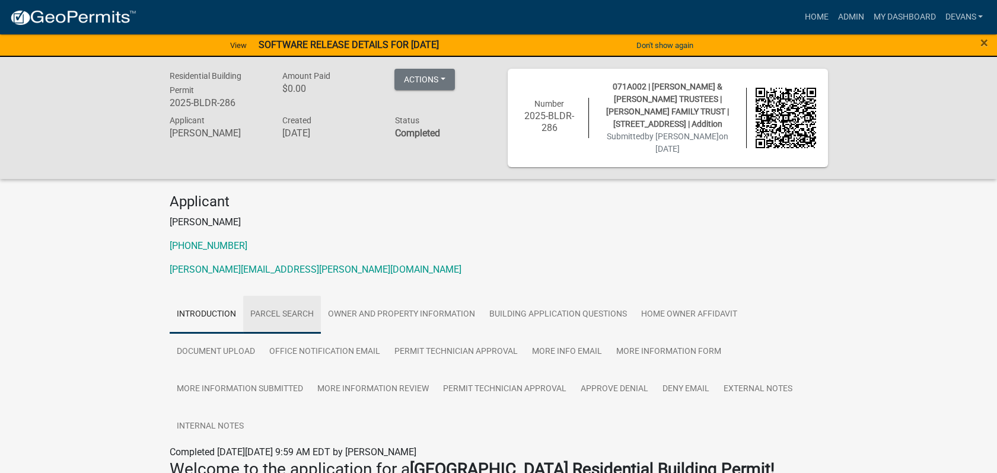
click at [296, 310] on link "Parcel search" at bounding box center [282, 315] width 78 height 38
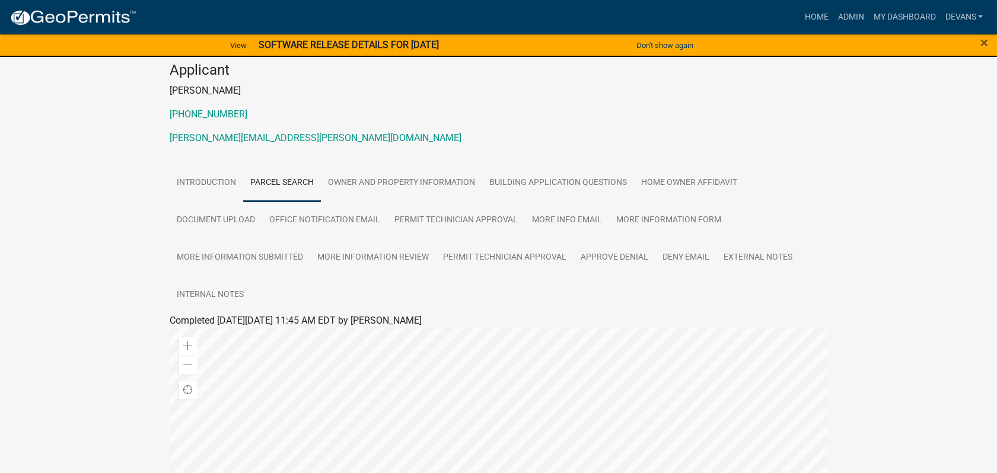
scroll to position [398, 0]
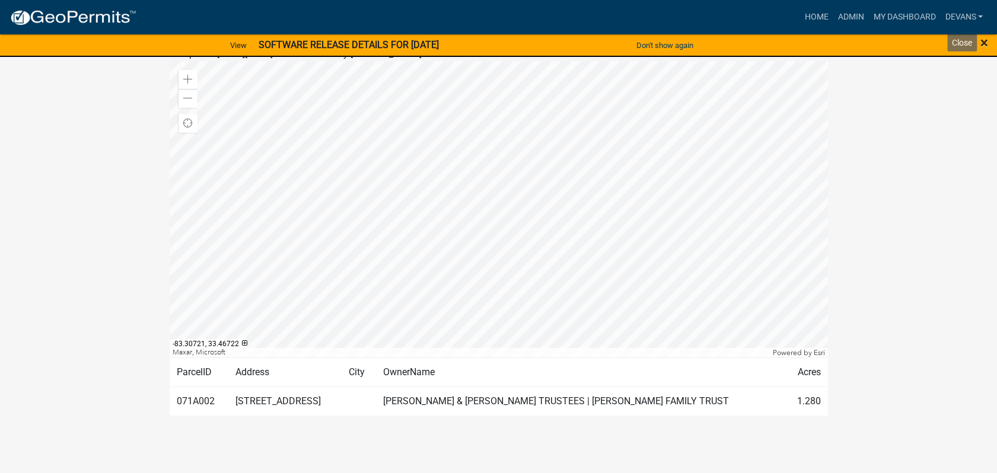
click at [981, 44] on span "×" at bounding box center [984, 42] width 8 height 17
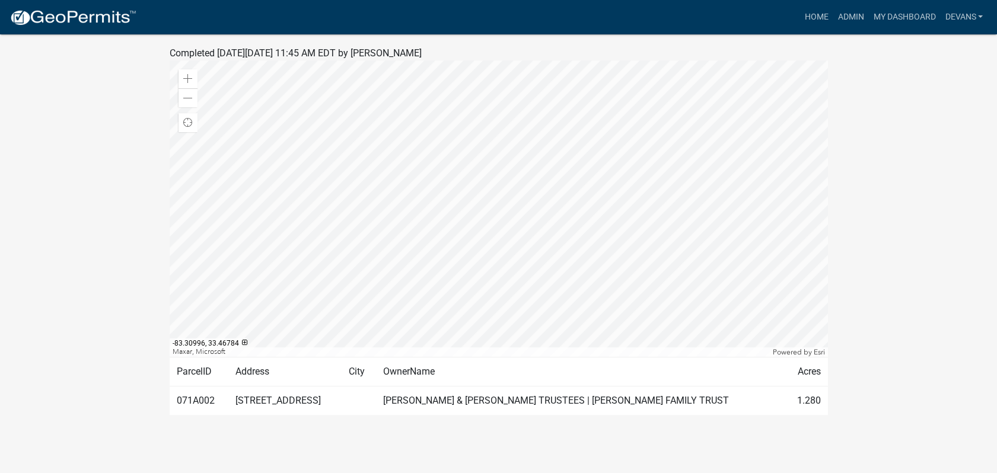
click at [844, 2] on nav "more_horiz Home Admin My Dashboard devans Admin Account Contractor Profile Logo…" at bounding box center [498, 17] width 997 height 34
click at [844, 8] on link "Admin" at bounding box center [850, 17] width 36 height 23
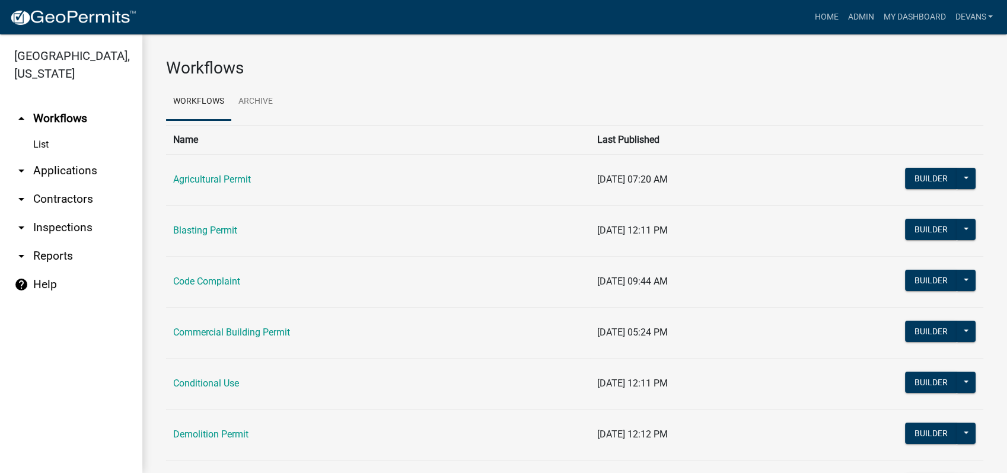
click at [59, 167] on link "arrow_drop_down Applications" at bounding box center [71, 171] width 142 height 28
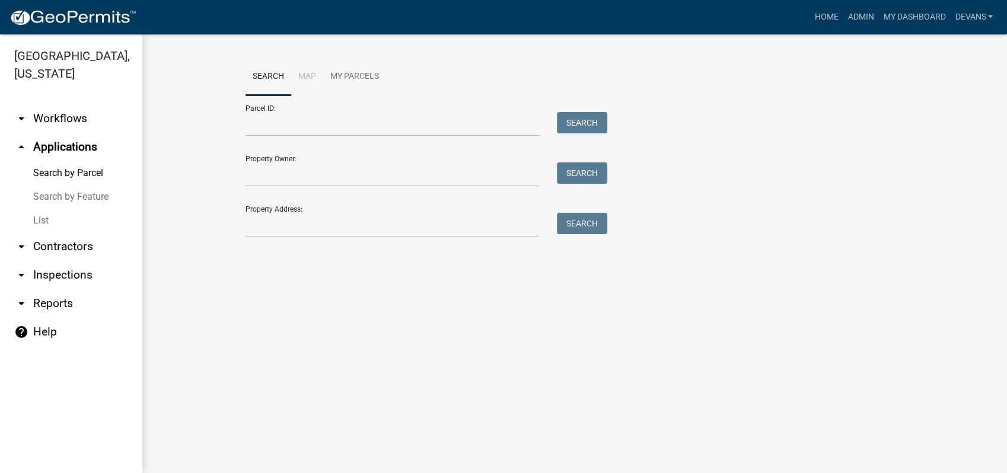
click at [71, 146] on link "arrow_drop_up Applications" at bounding box center [71, 147] width 142 height 28
click at [265, 229] on input "Property Address:" at bounding box center [392, 225] width 294 height 24
click at [28, 222] on link "List" at bounding box center [71, 221] width 142 height 24
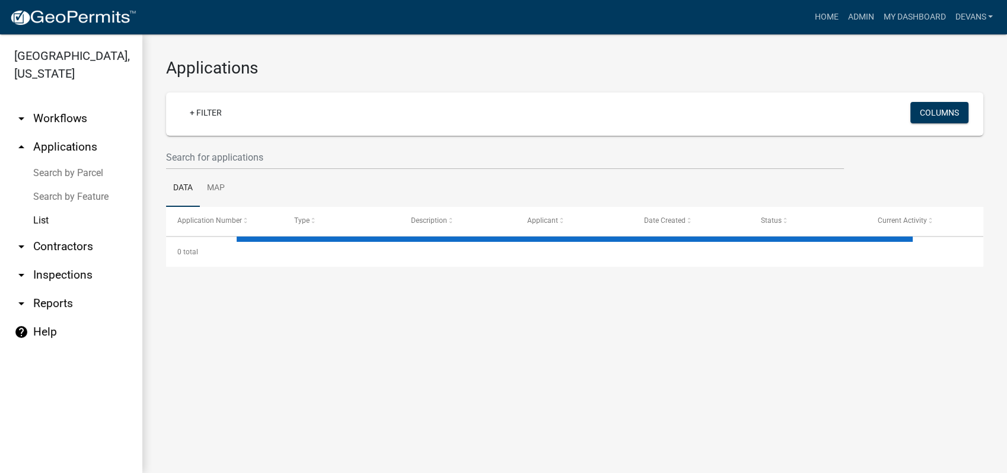
select select "1: 25"
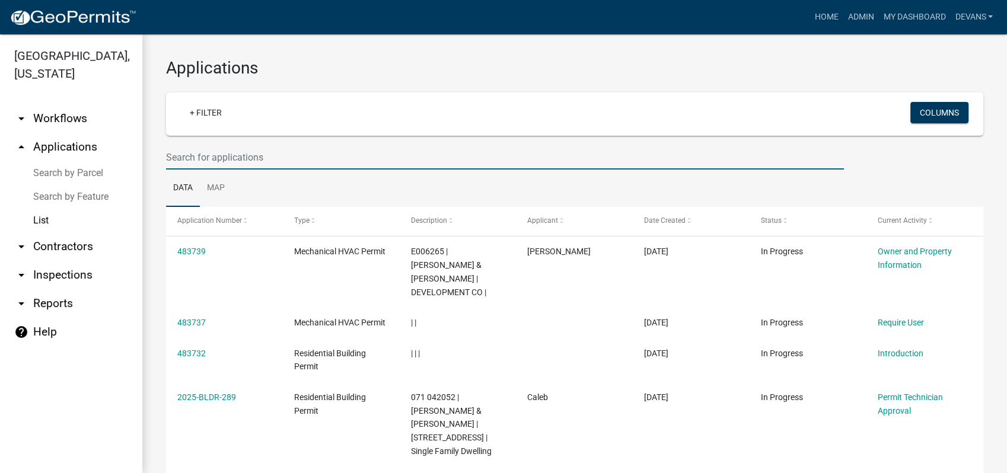
click at [216, 149] on input "text" at bounding box center [505, 157] width 678 height 24
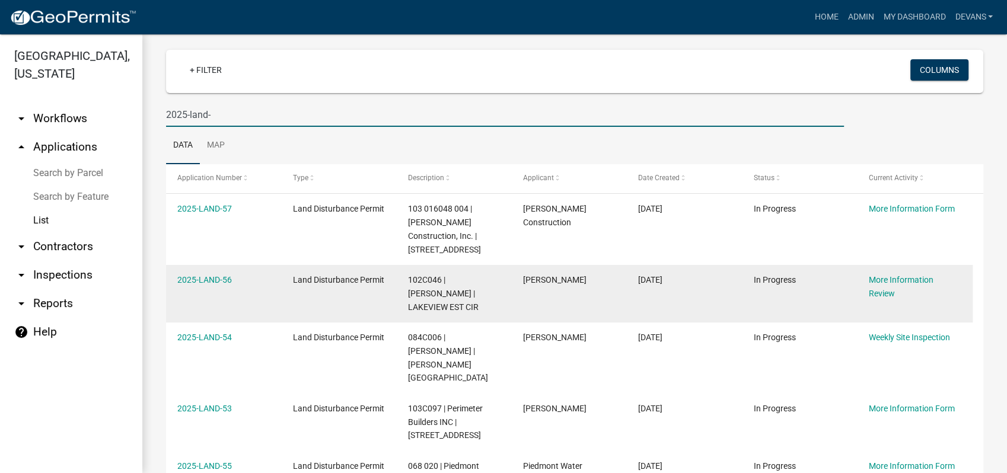
scroll to position [66, 0]
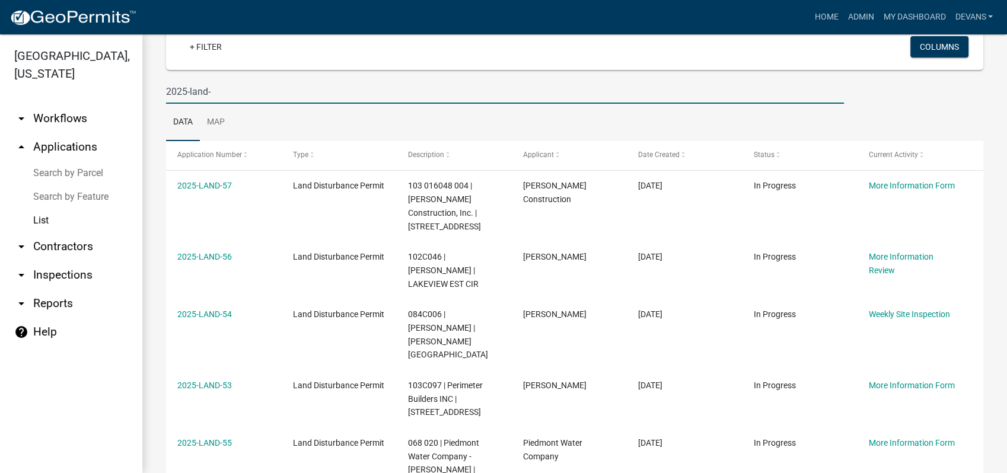
click at [212, 88] on input "2025-land-" at bounding box center [505, 91] width 678 height 24
click at [219, 91] on input "2025-land-" at bounding box center [505, 91] width 678 height 24
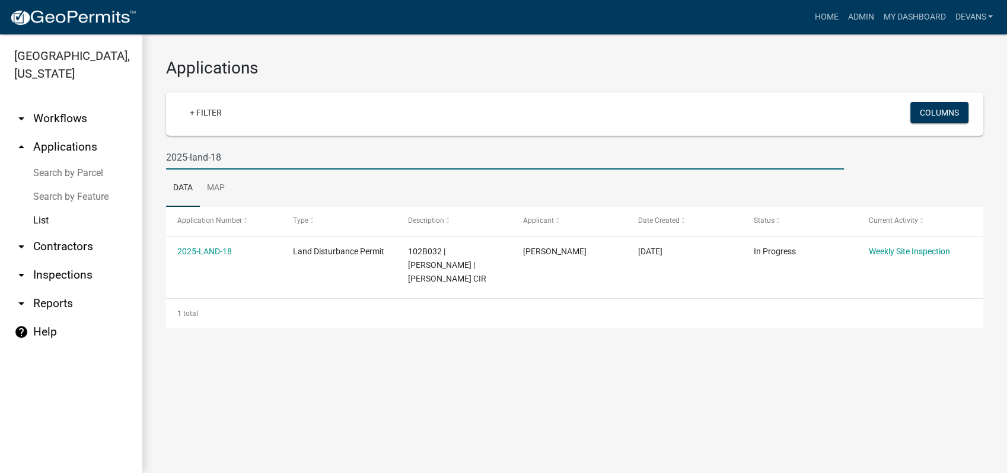
scroll to position [0, 0]
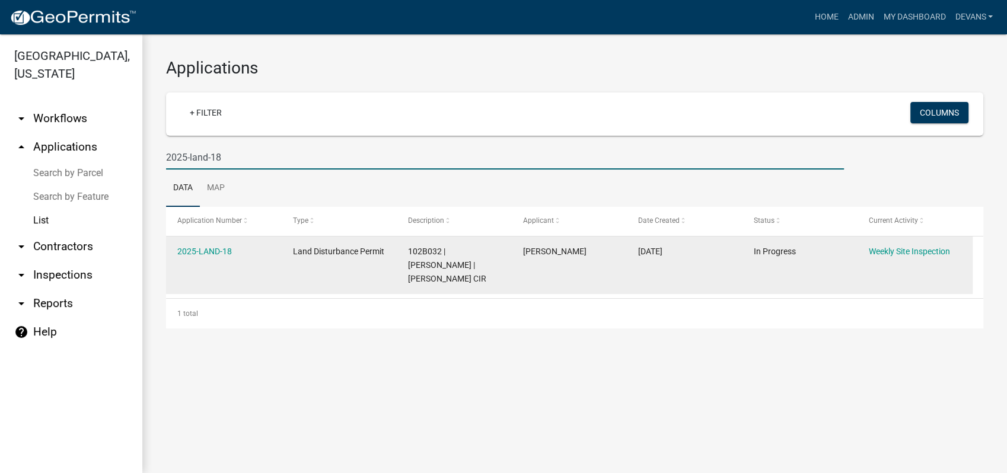
type input "2025-land-18"
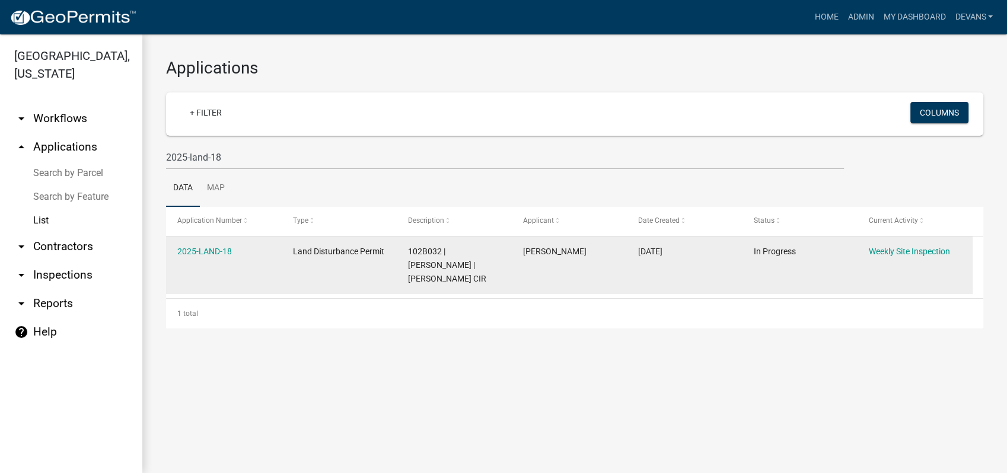
click at [191, 243] on datatable-body-cell "2025-LAND-18" at bounding box center [223, 266] width 115 height 58
click at [197, 251] on link "2025-LAND-18" at bounding box center [204, 251] width 55 height 9
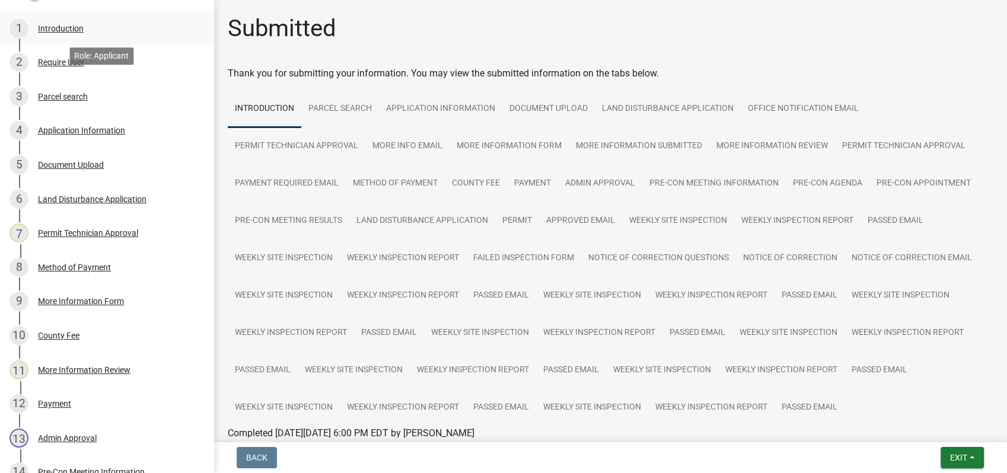
scroll to position [197, 0]
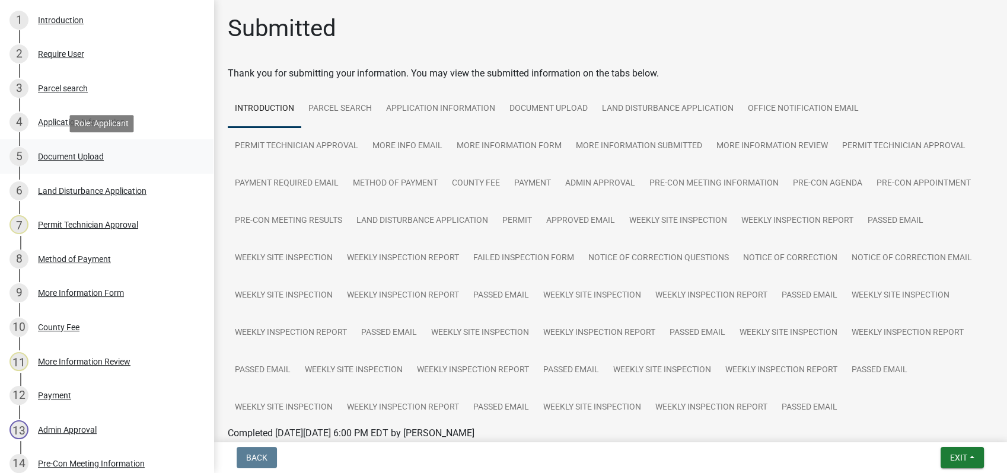
click at [69, 153] on div "Document Upload" at bounding box center [71, 156] width 66 height 8
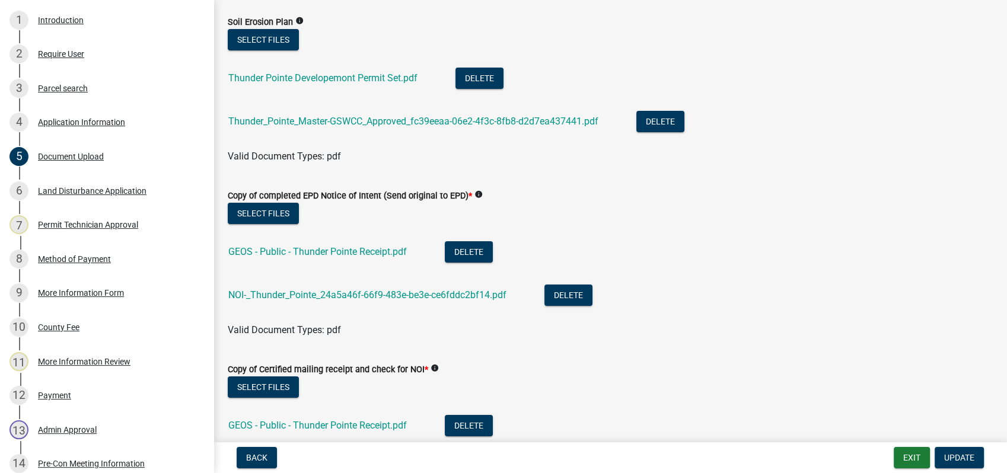
scroll to position [0, 0]
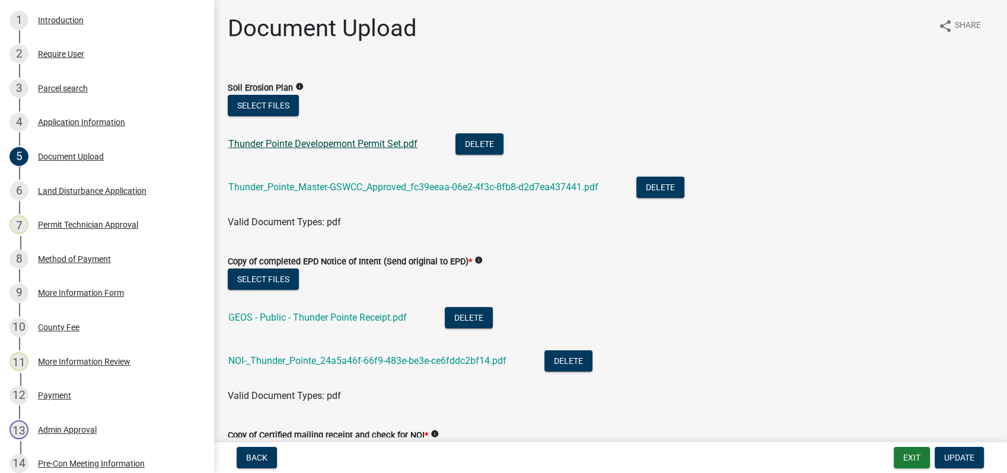
click at [270, 145] on link "Thunder Pointe Developemont Permit Set.pdf" at bounding box center [322, 143] width 189 height 11
click at [363, 181] on div "Thunder_Pointe_Master-GSWCC_Approved_fc39eeaa-06e2-4f3c-8fb8-d2d7ea437441.pdf" at bounding box center [422, 189] width 389 height 24
drag, startPoint x: 363, startPoint y: 181, endPoint x: 406, endPoint y: 228, distance: 63.4
click at [420, 234] on wm-data-entity-input "Soil Erosion Plan info Select files Thunder Pointe Developemont Permit Set.pdf …" at bounding box center [610, 153] width 765 height 174
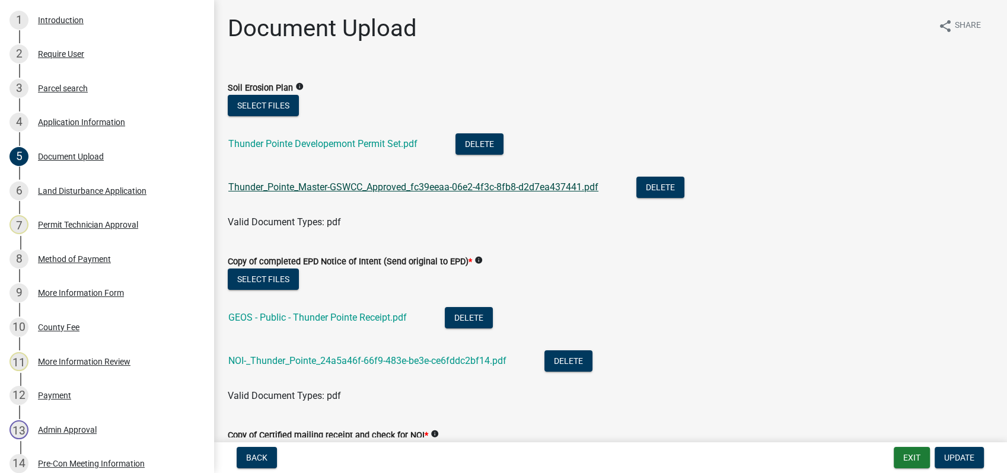
click at [375, 189] on link "Thunder_Pointe_Master-GSWCC_Approved_fc39eeaa-06e2-4f3c-8fb8-d2d7ea437441.pdf" at bounding box center [413, 186] width 370 height 11
